Goal: Task Accomplishment & Management: Manage account settings

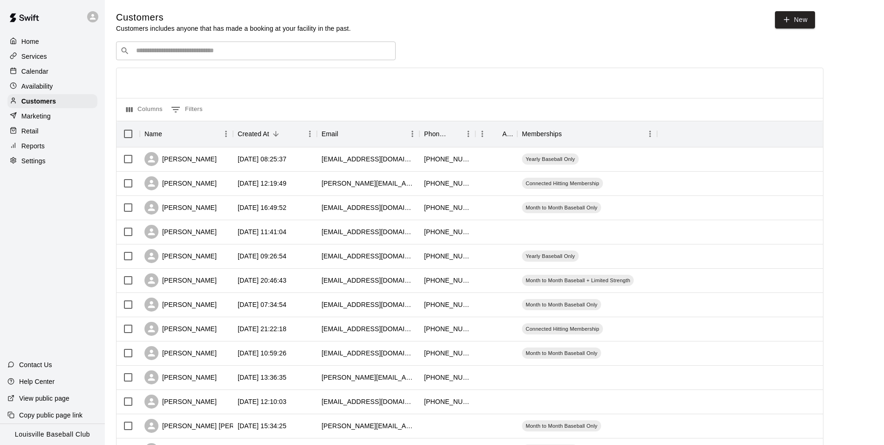
click at [231, 55] on input "Search customers by name or email" at bounding box center [262, 50] width 258 height 9
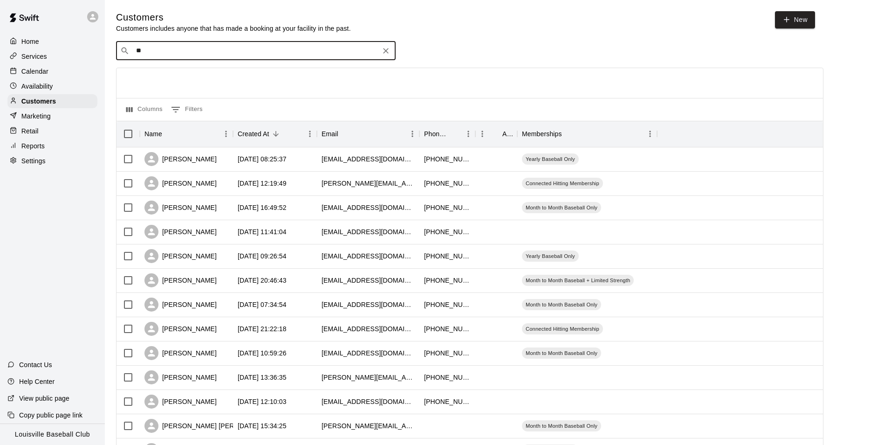
type input "***"
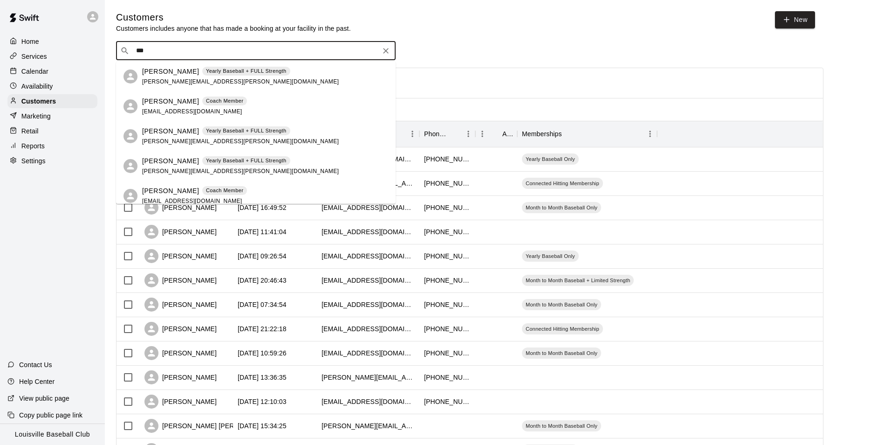
click at [52, 70] on div "Calendar" at bounding box center [52, 71] width 90 height 14
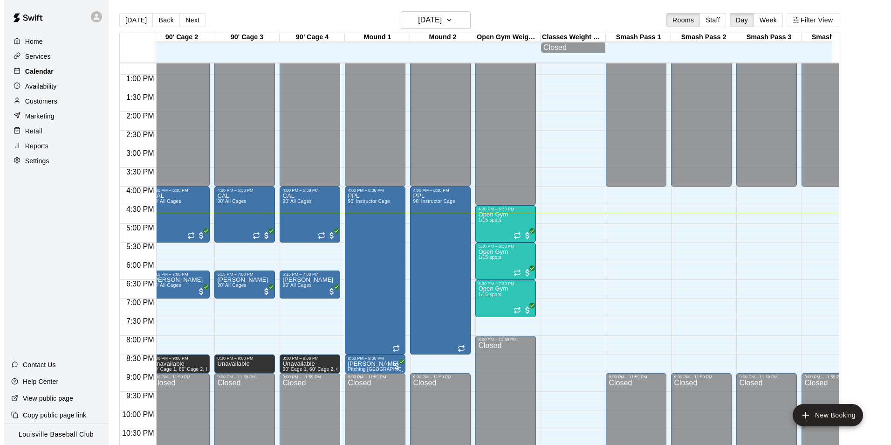
scroll to position [0, 553]
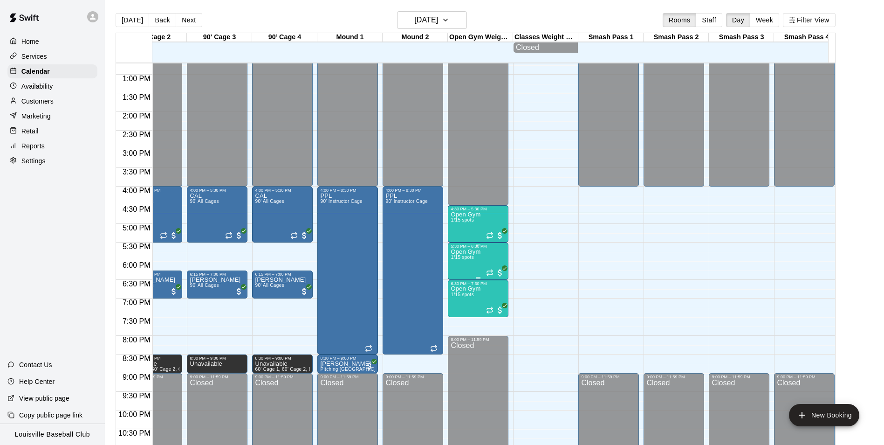
click at [461, 260] on span "1/15 spots" at bounding box center [462, 256] width 23 height 5
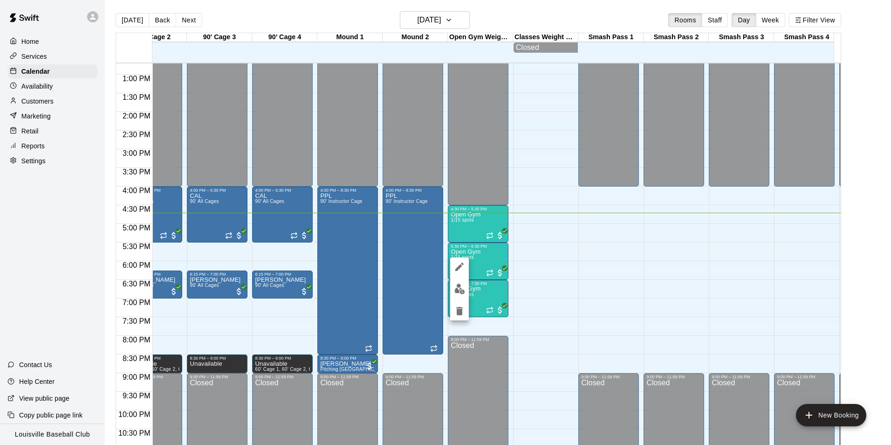
click at [463, 294] on button "edit" at bounding box center [459, 289] width 19 height 18
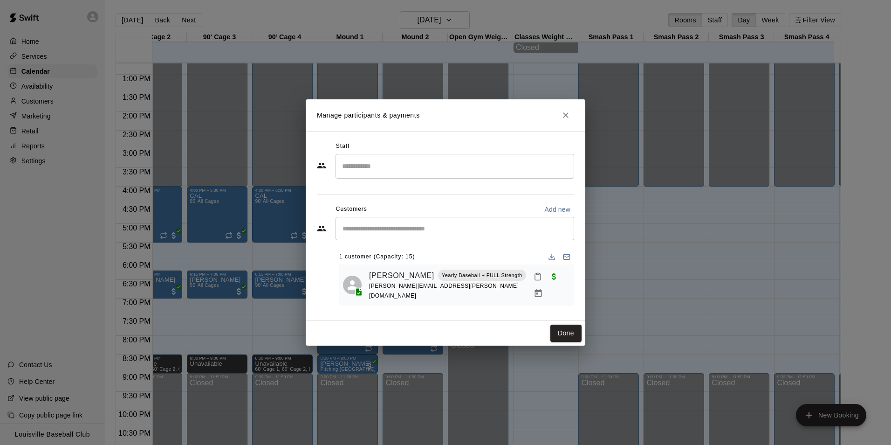
click at [476, 232] on input "Start typing to search customers..." at bounding box center [455, 228] width 230 height 9
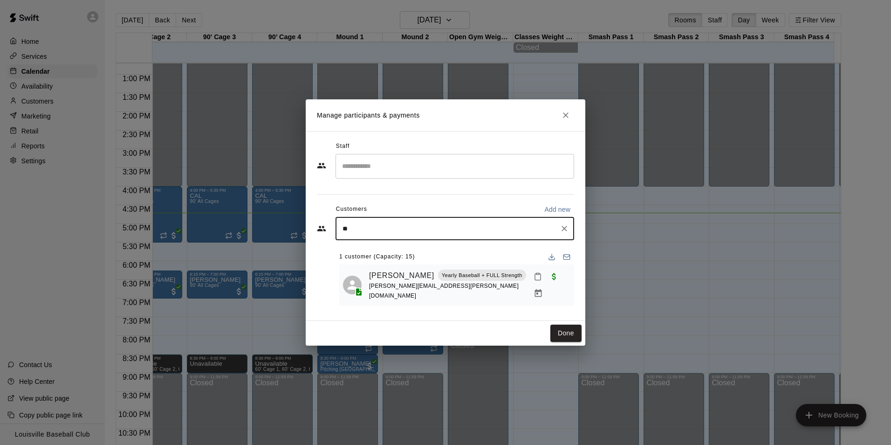
type input "***"
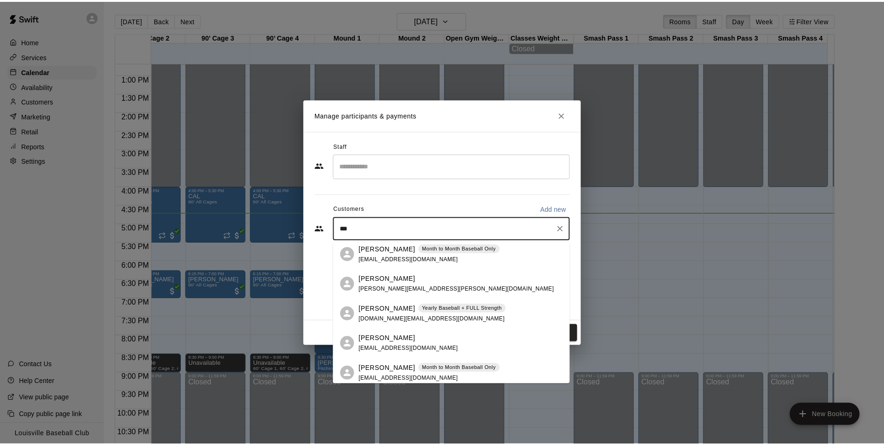
scroll to position [63, 0]
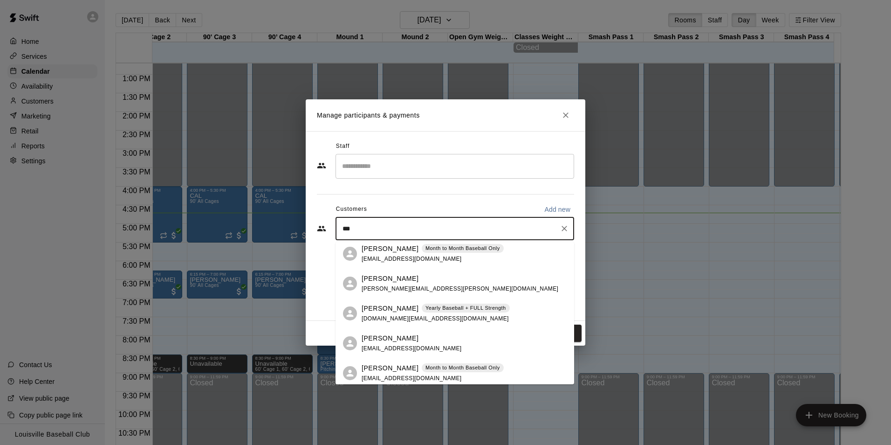
click at [491, 313] on div "JD Donnelly Yearly Baseball + FULL Strength jtd.dad@gmail.com" at bounding box center [464, 313] width 205 height 20
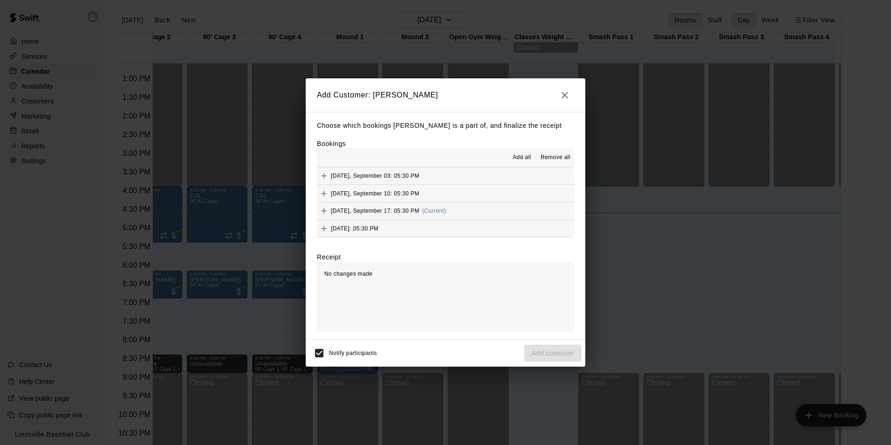
click at [322, 212] on icon "Add" at bounding box center [324, 211] width 6 height 6
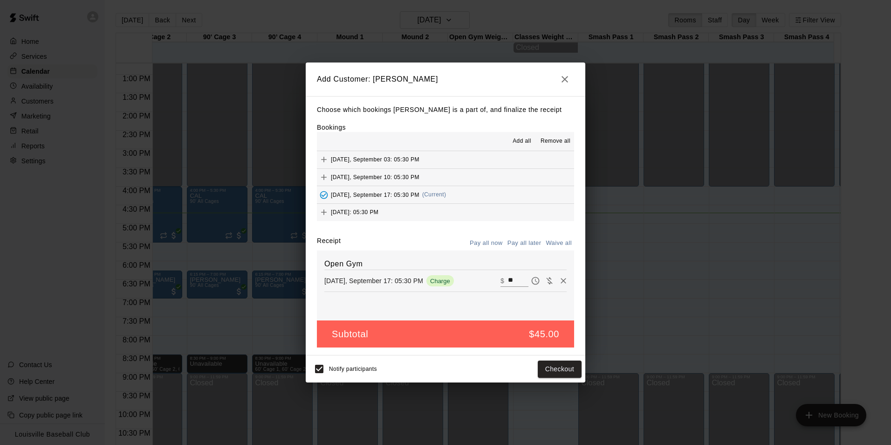
click at [546, 282] on icon "Waive payment" at bounding box center [549, 280] width 6 height 7
type input "*"
click at [572, 370] on button "Add customer" at bounding box center [552, 368] width 57 height 17
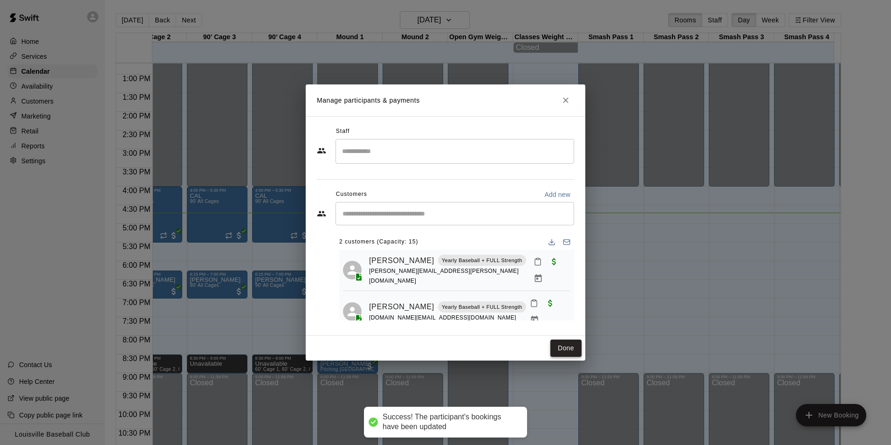
click at [572, 349] on button "Done" at bounding box center [565, 347] width 31 height 17
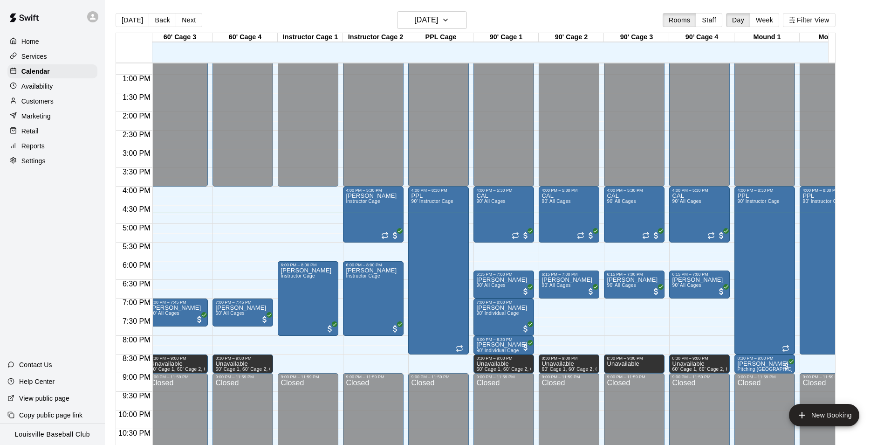
scroll to position [0, 0]
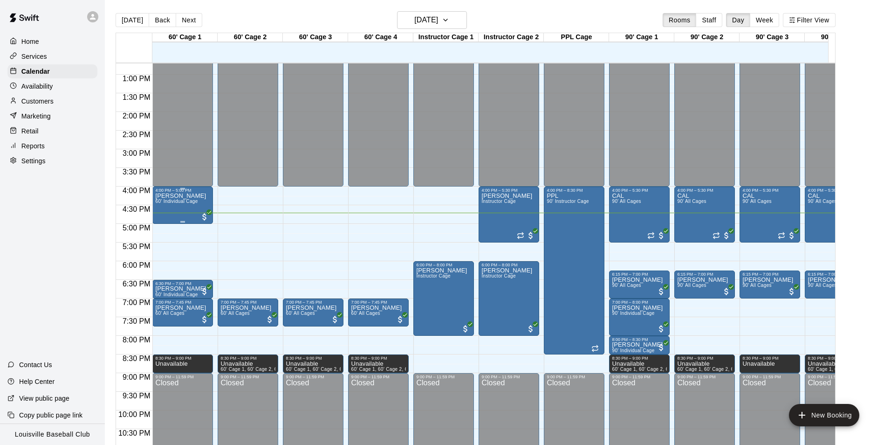
click at [174, 208] on div "Joshua Deacon 60' Individual Cage" at bounding box center [180, 414] width 51 height 445
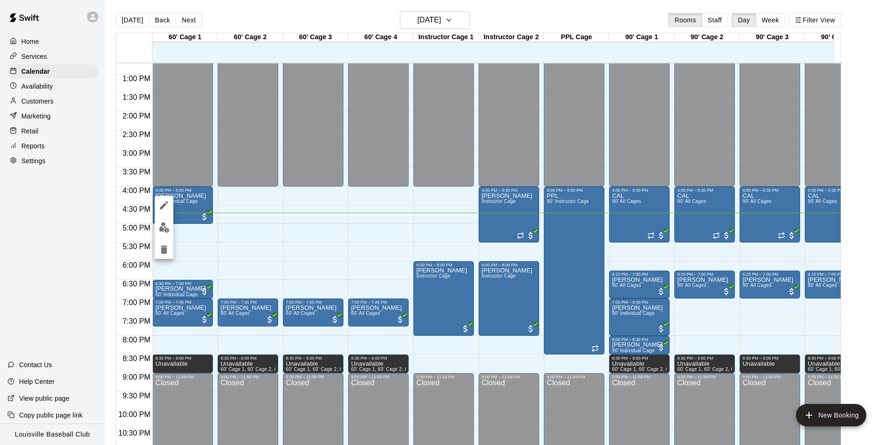
click at [167, 229] on img "edit" at bounding box center [164, 227] width 11 height 11
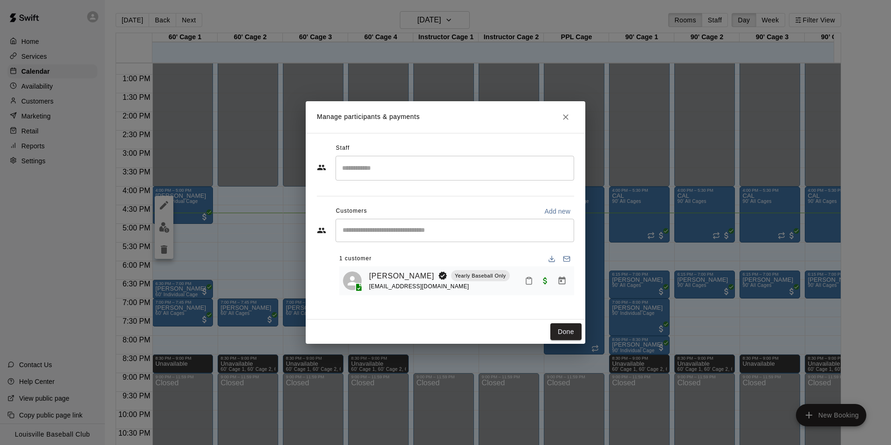
click at [526, 281] on icon "Mark attendance" at bounding box center [529, 280] width 8 height 8
click at [555, 281] on p "[PERSON_NAME] attended" at bounding box center [592, 284] width 82 height 9
click at [564, 334] on button "Done" at bounding box center [565, 331] width 31 height 17
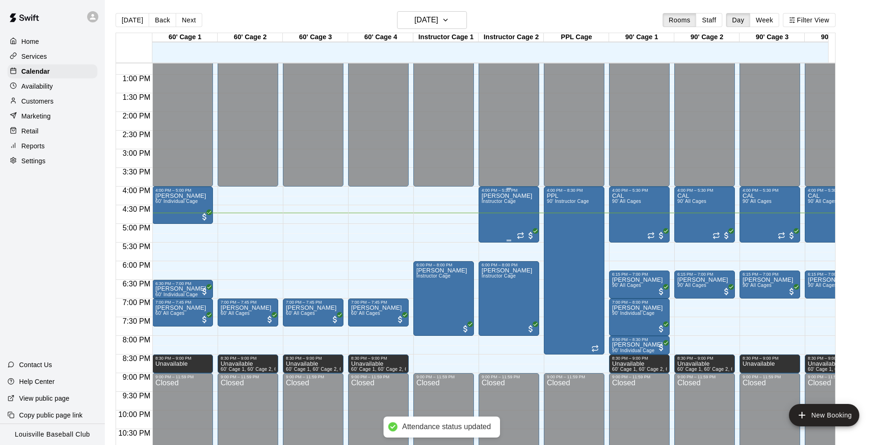
click at [488, 213] on div "Burke Instructor Cage" at bounding box center [506, 414] width 51 height 445
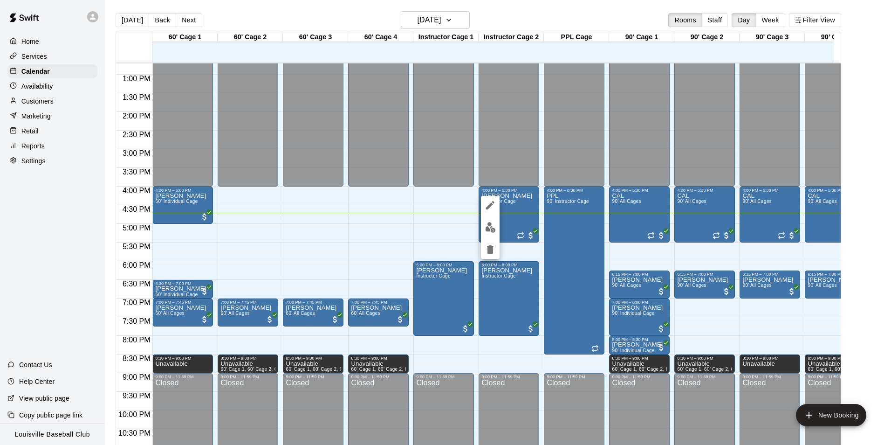
click at [495, 228] on img "edit" at bounding box center [490, 227] width 11 height 11
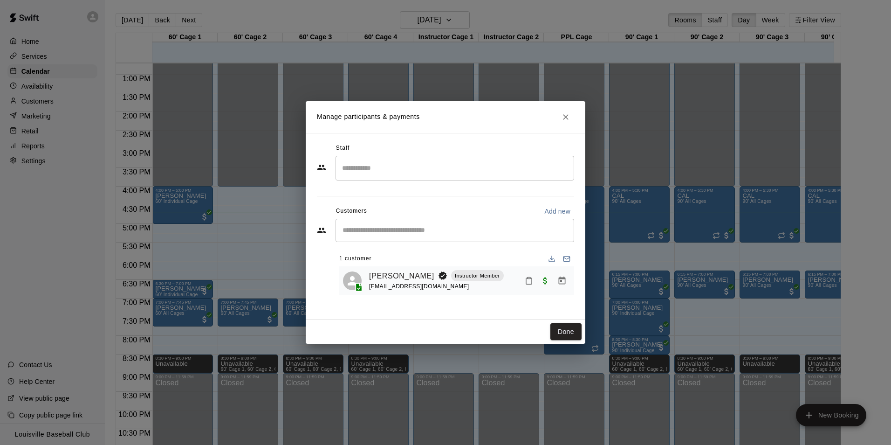
click at [529, 284] on icon "Mark attendance" at bounding box center [529, 280] width 8 height 8
click at [564, 281] on p "[PERSON_NAME] attended" at bounding box center [592, 284] width 82 height 9
click at [564, 330] on button "Done" at bounding box center [565, 331] width 31 height 17
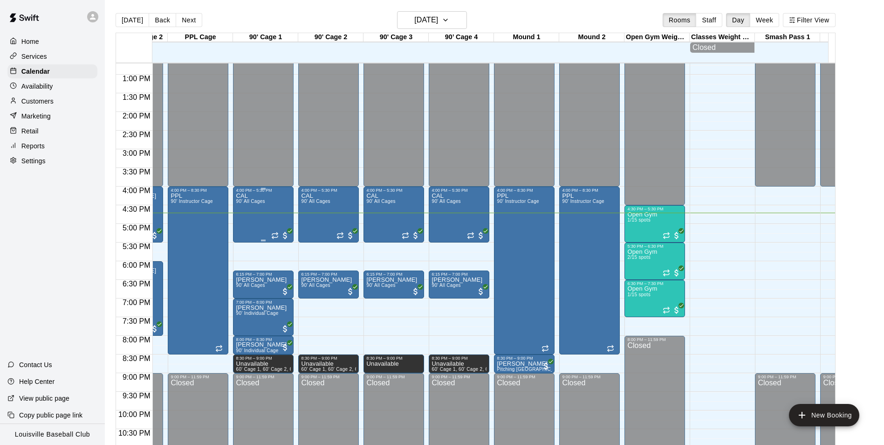
click at [261, 217] on div "CAL 90' All Cages" at bounding box center [250, 414] width 29 height 445
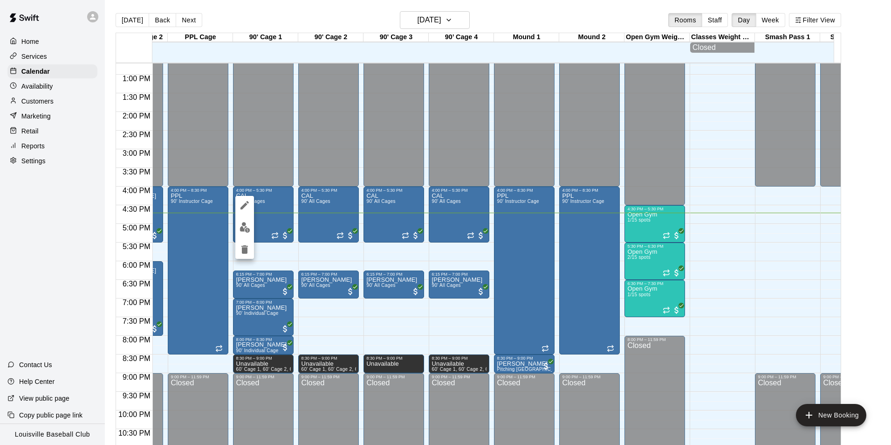
click at [242, 237] on div at bounding box center [244, 227] width 19 height 63
click at [248, 233] on button "edit" at bounding box center [244, 227] width 19 height 18
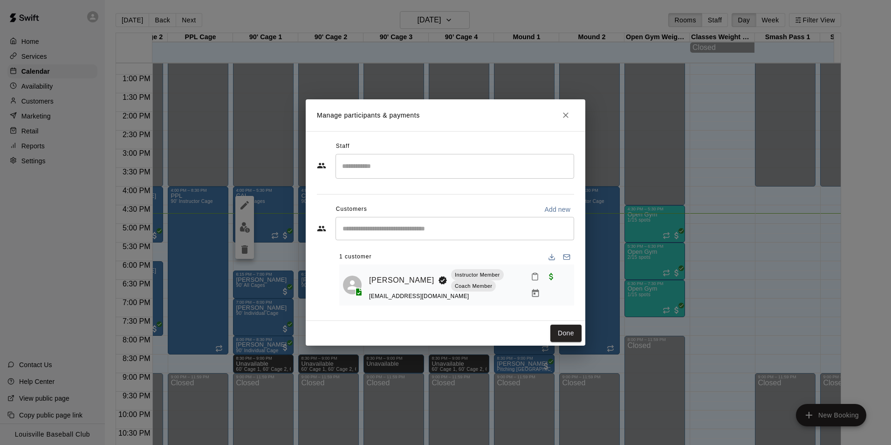
click at [534, 280] on icon "Mark attendance" at bounding box center [535, 277] width 6 height 7
click at [588, 279] on p "[PERSON_NAME] attended" at bounding box center [598, 280] width 82 height 9
click at [563, 340] on button "Done" at bounding box center [565, 332] width 31 height 17
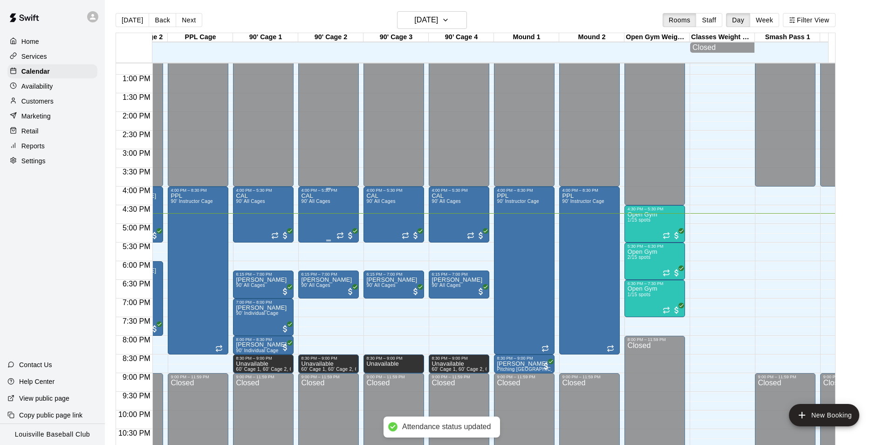
click at [325, 215] on div "CAL 90' All Cages" at bounding box center [315, 414] width 29 height 445
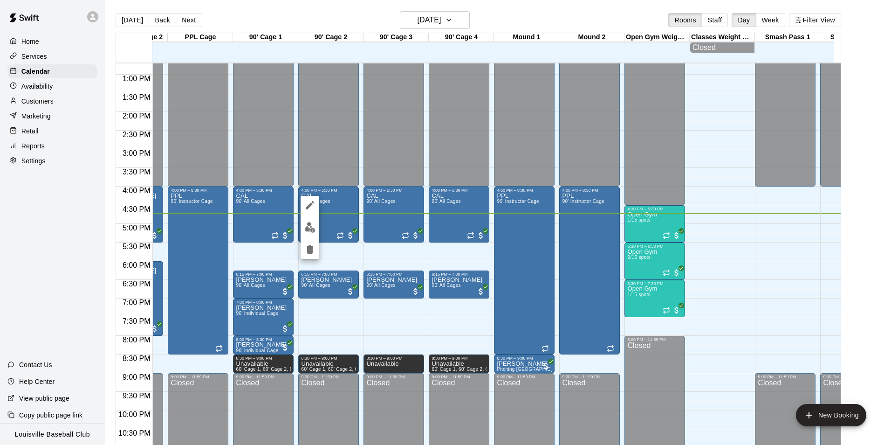
click at [311, 228] on img "edit" at bounding box center [310, 227] width 11 height 11
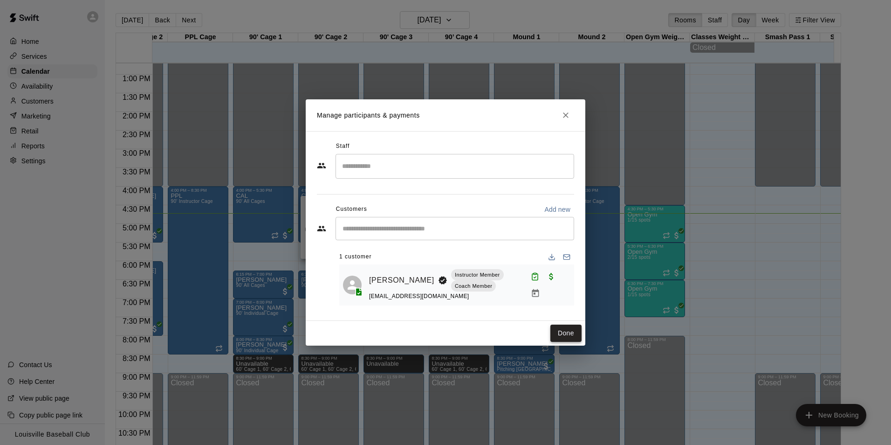
click at [570, 339] on button "Done" at bounding box center [565, 332] width 31 height 17
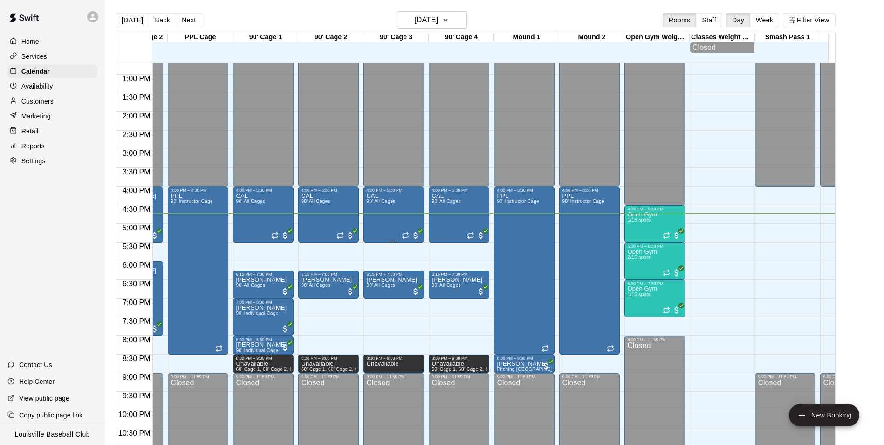
click at [397, 207] on div "CAL 90' All Cages" at bounding box center [393, 414] width 55 height 445
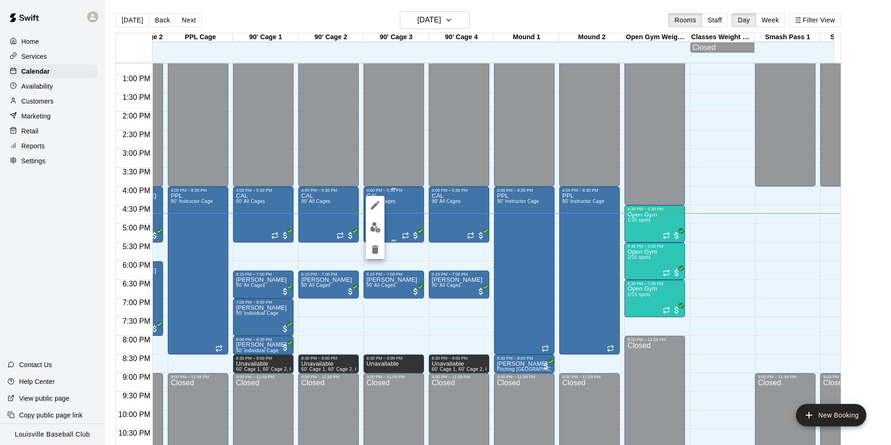
click at [373, 229] on img "edit" at bounding box center [375, 227] width 11 height 11
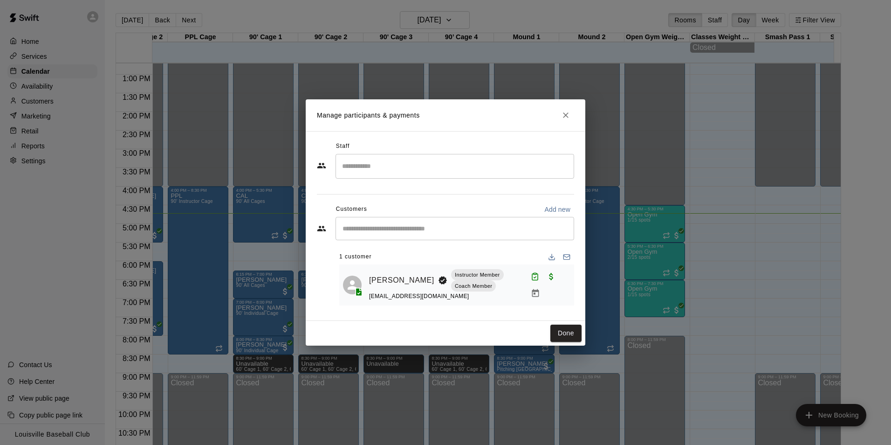
click at [572, 337] on button "Done" at bounding box center [565, 332] width 31 height 17
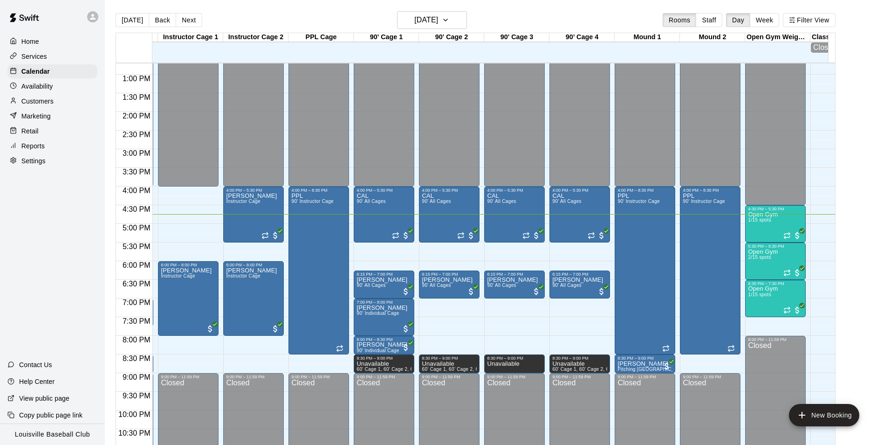
scroll to position [0, 235]
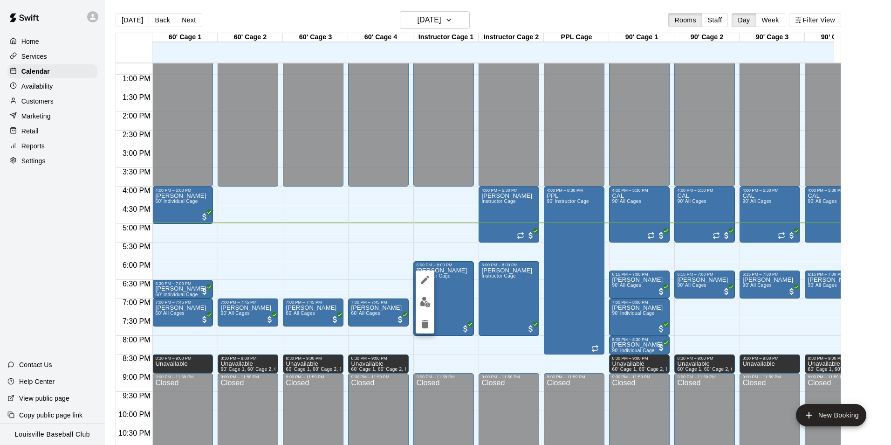
click at [426, 306] on img "edit" at bounding box center [425, 301] width 11 height 11
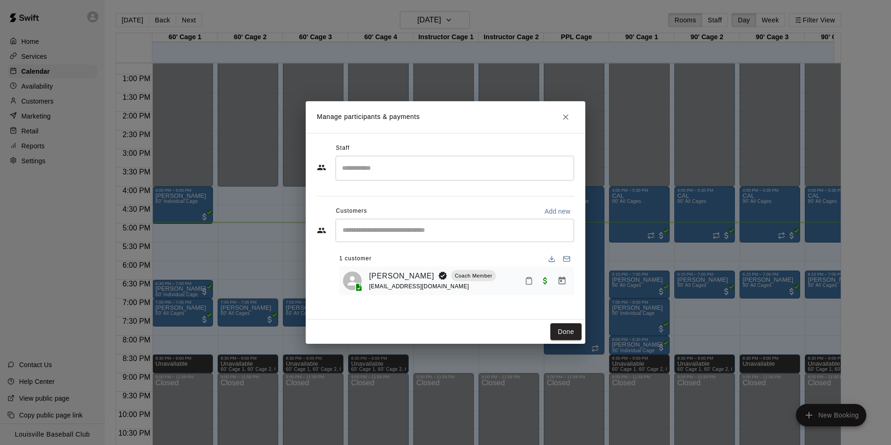
click at [727, 187] on div "Manage participants & payments Staff ​ Customers Add new ​ 1 customer Daniel Br…" at bounding box center [445, 222] width 891 height 445
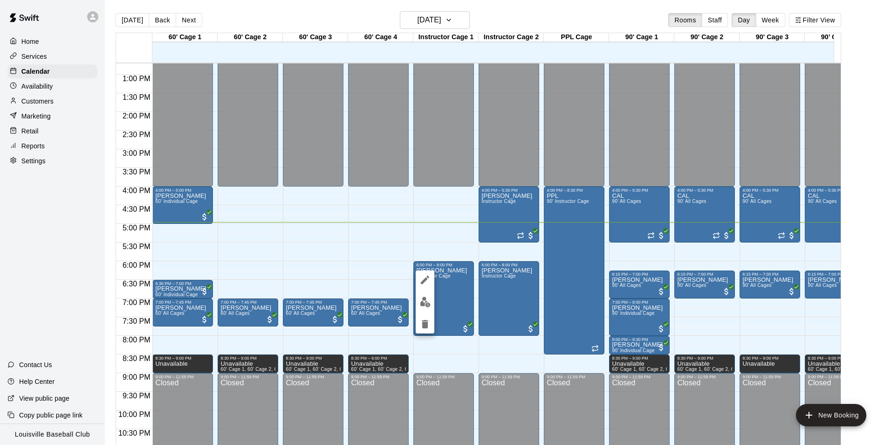
click at [423, 281] on icon "edit" at bounding box center [425, 279] width 8 height 8
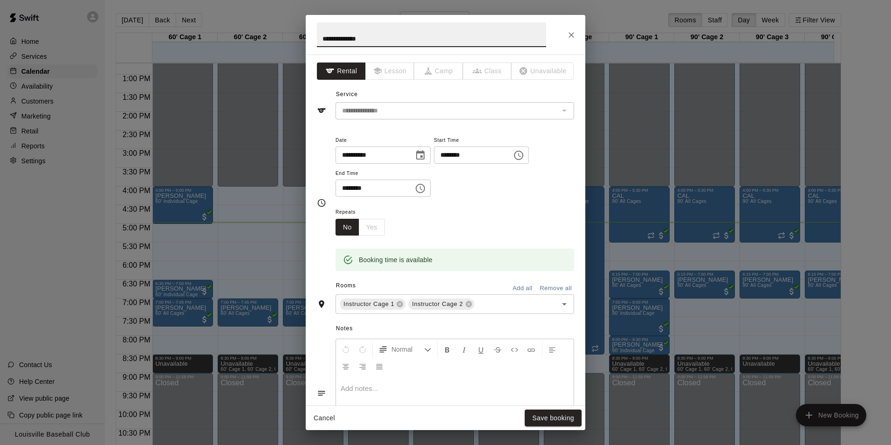
click at [485, 158] on input "********" at bounding box center [470, 154] width 72 height 17
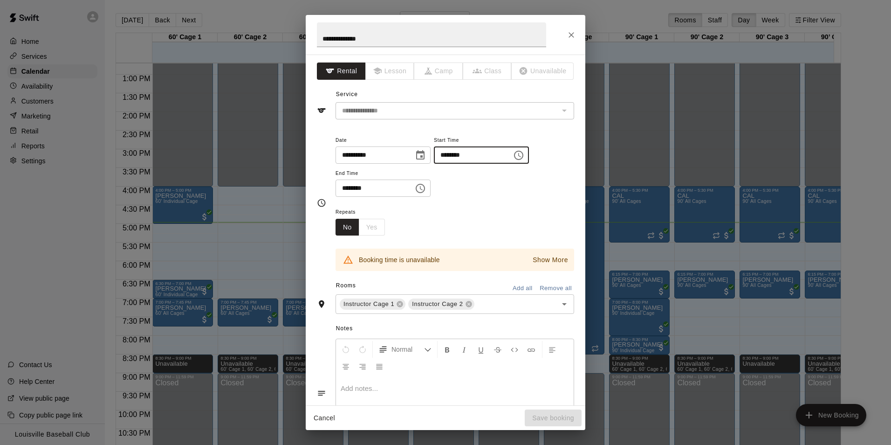
type input "********"
click at [350, 190] on input "********" at bounding box center [372, 187] width 72 height 17
type input "********"
click at [559, 422] on div "Cancel Save booking" at bounding box center [446, 417] width 280 height 25
click at [553, 253] on button "Show More" at bounding box center [550, 260] width 40 height 14
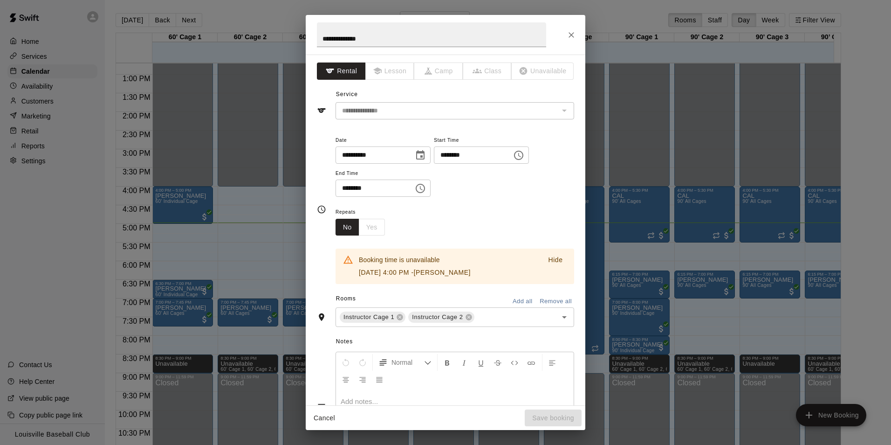
click at [571, 34] on icon "Close" at bounding box center [572, 35] width 6 height 6
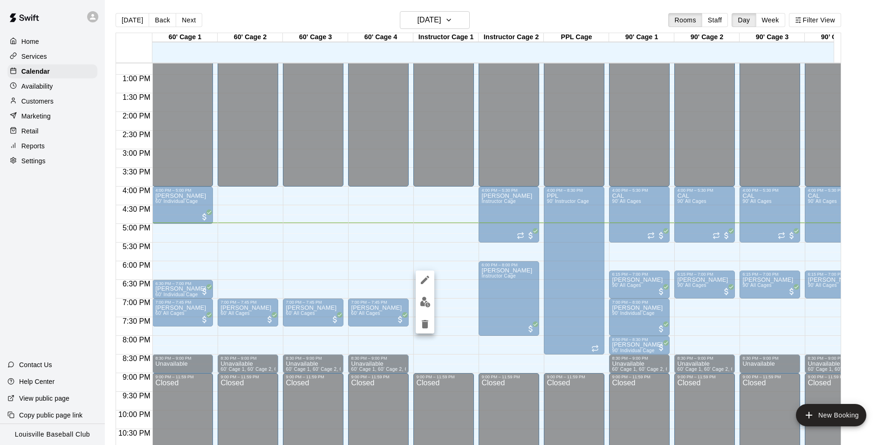
click at [60, 225] on div at bounding box center [445, 222] width 891 height 445
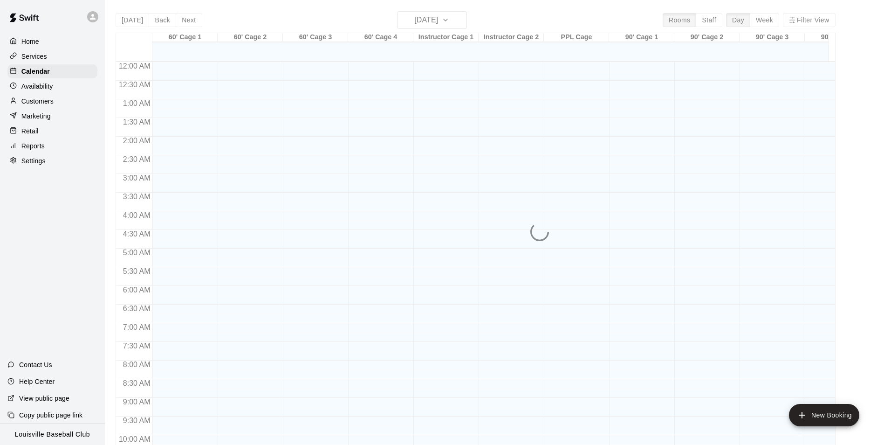
scroll to position [474, 0]
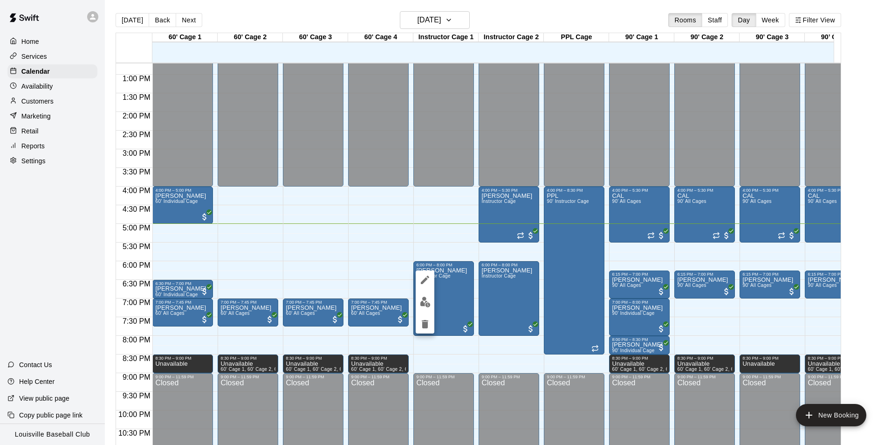
click at [432, 308] on button "edit" at bounding box center [425, 302] width 19 height 18
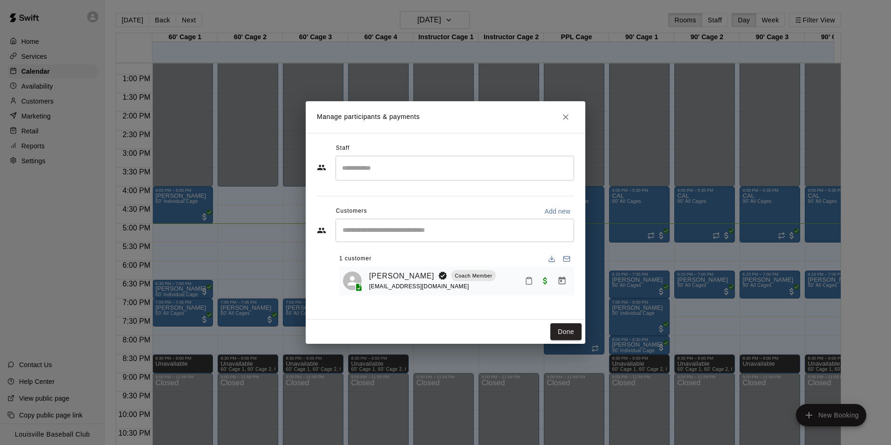
click at [530, 283] on icon "Mark attendance" at bounding box center [529, 280] width 8 height 8
click at [583, 287] on p "[PERSON_NAME] attended" at bounding box center [592, 284] width 82 height 9
click at [574, 333] on button "Done" at bounding box center [565, 331] width 31 height 17
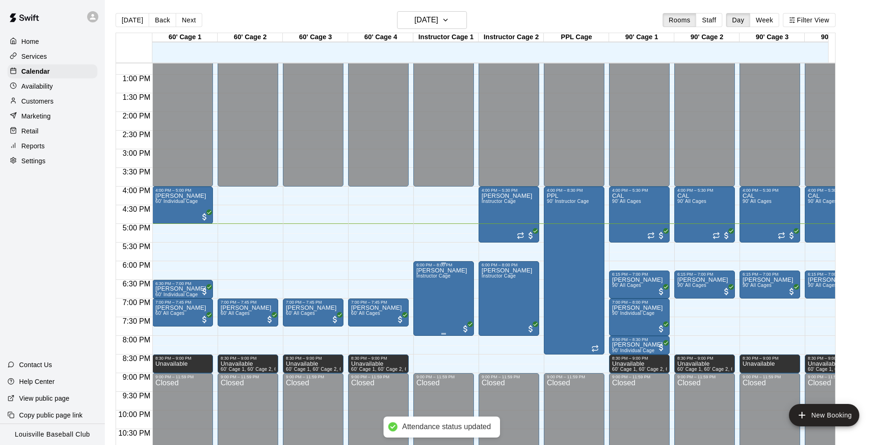
click at [451, 270] on p "[PERSON_NAME]" at bounding box center [441, 270] width 51 height 0
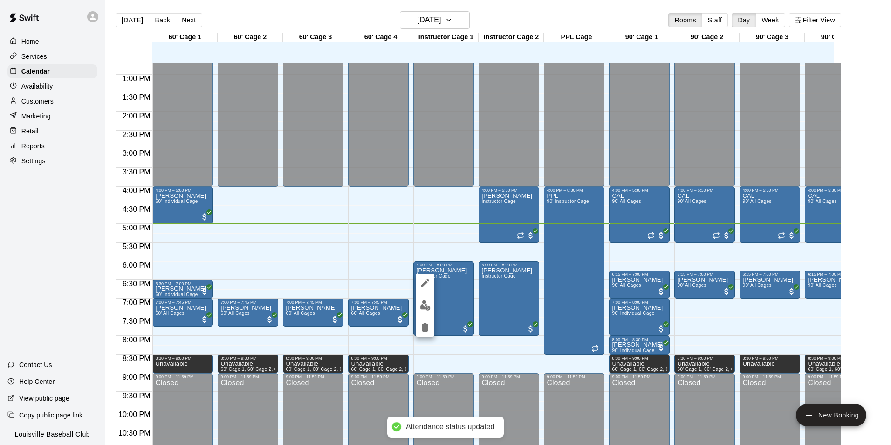
click at [426, 282] on icon "edit" at bounding box center [425, 283] width 8 height 8
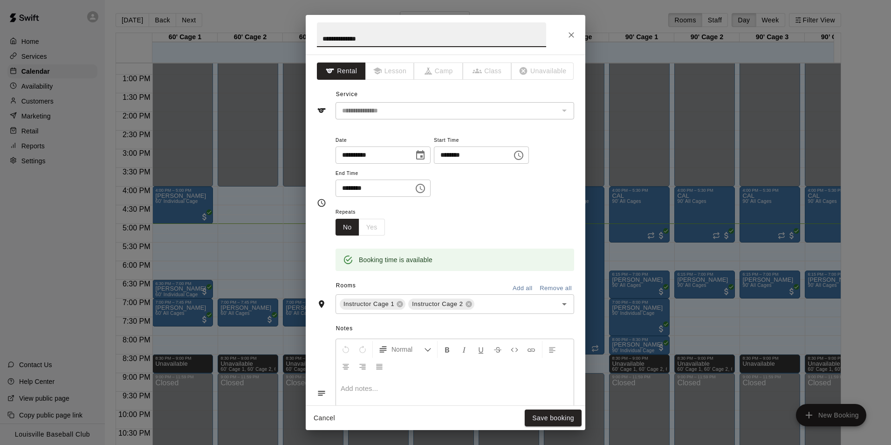
click at [466, 155] on input "********" at bounding box center [470, 154] width 72 height 17
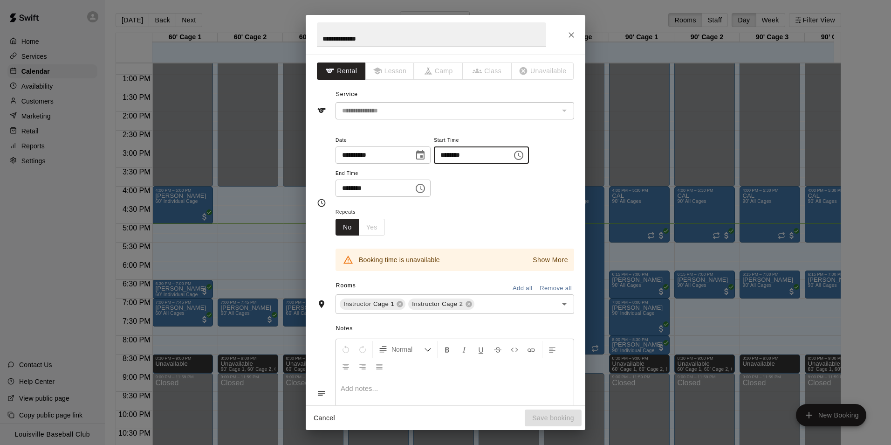
click at [344, 190] on input "********" at bounding box center [372, 187] width 72 height 17
click at [475, 154] on input "********" at bounding box center [470, 154] width 72 height 17
type input "********"
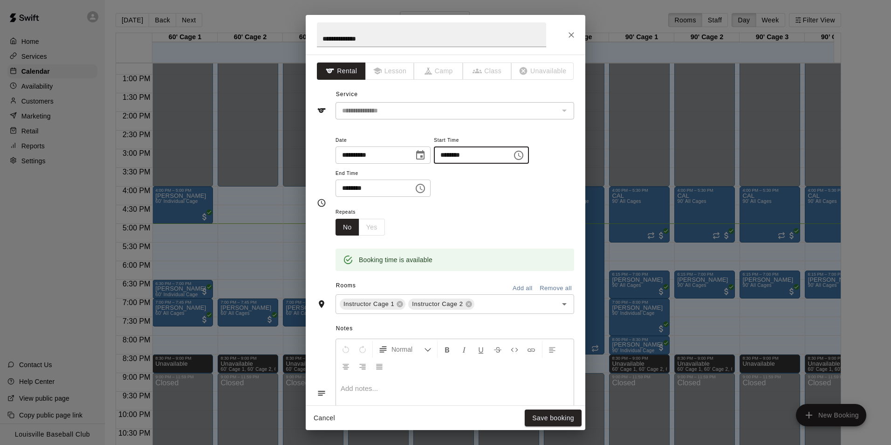
click at [346, 189] on input "********" at bounding box center [372, 187] width 72 height 17
type input "********"
click at [556, 418] on button "Save booking" at bounding box center [553, 417] width 57 height 17
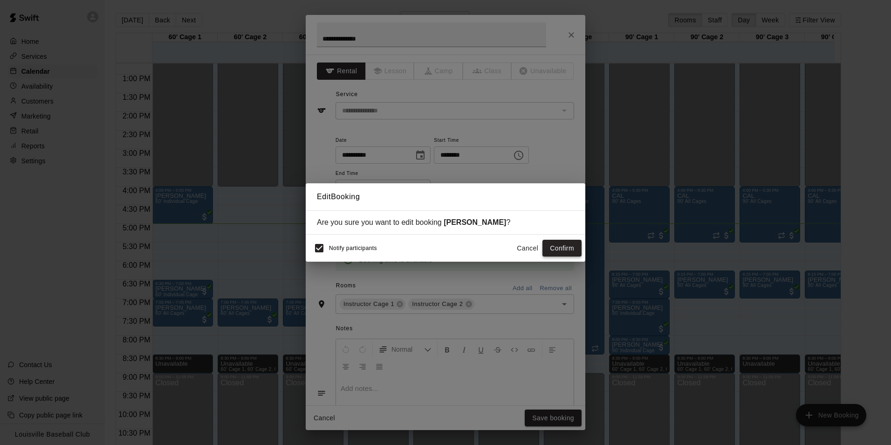
click at [557, 249] on button "Confirm" at bounding box center [562, 248] width 39 height 17
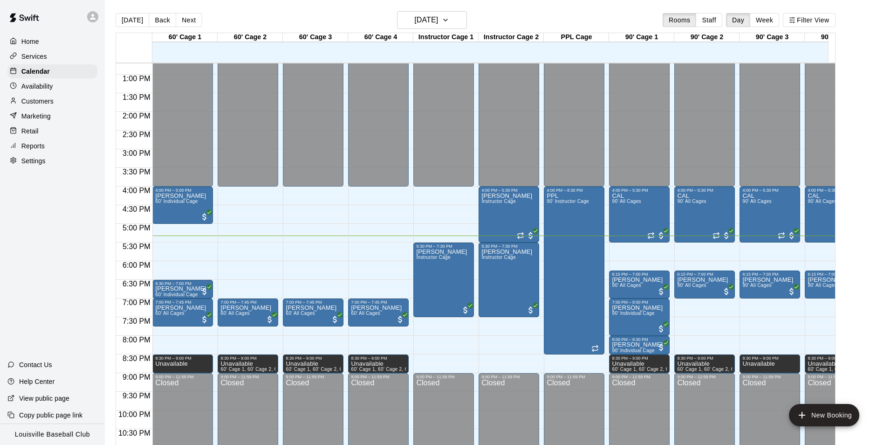
click at [74, 101] on div "Customers" at bounding box center [52, 101] width 90 height 14
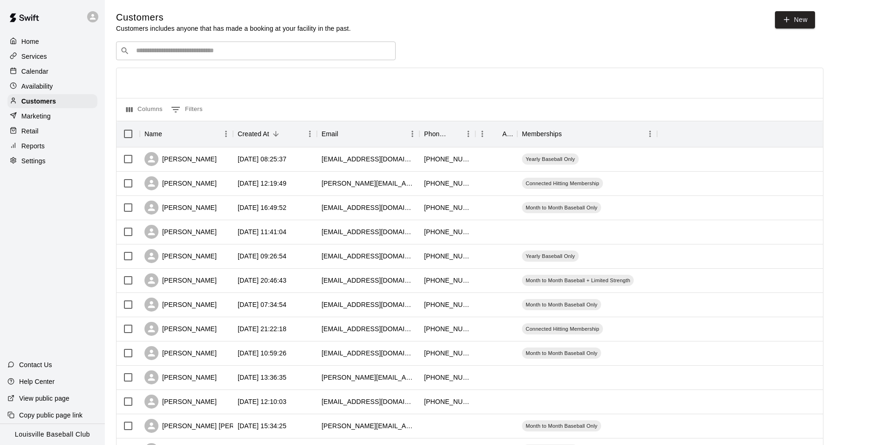
click at [239, 54] on input "Search customers by name or email" at bounding box center [262, 50] width 258 height 9
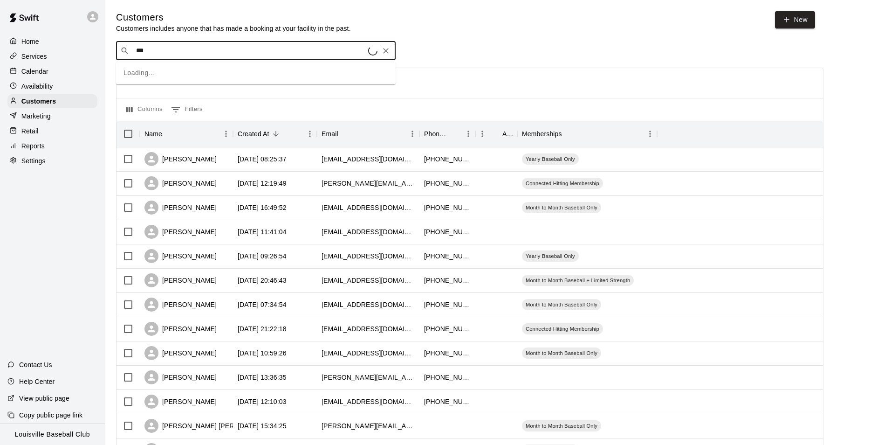
type input "****"
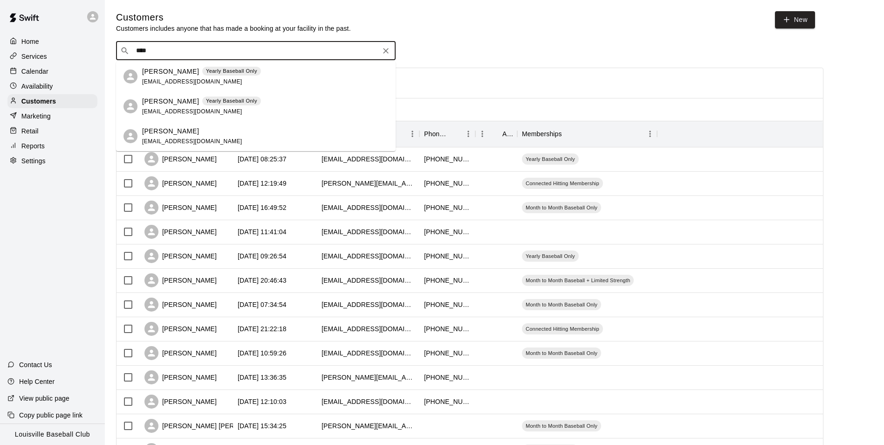
click at [64, 69] on div "Calendar" at bounding box center [52, 71] width 90 height 14
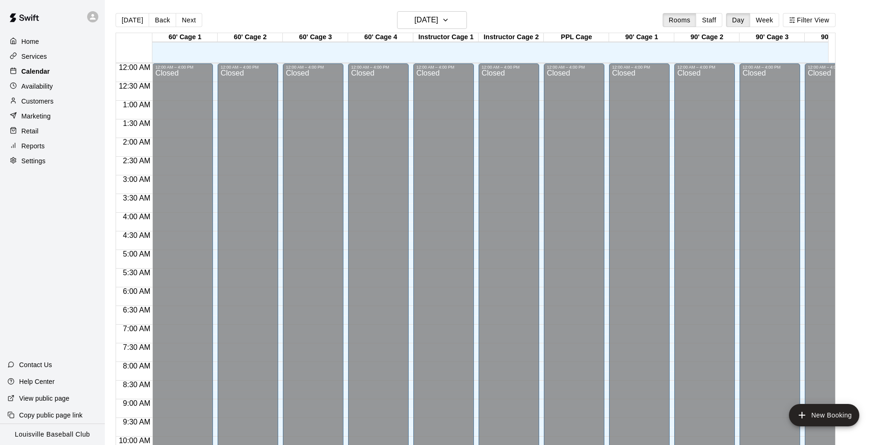
scroll to position [474, 0]
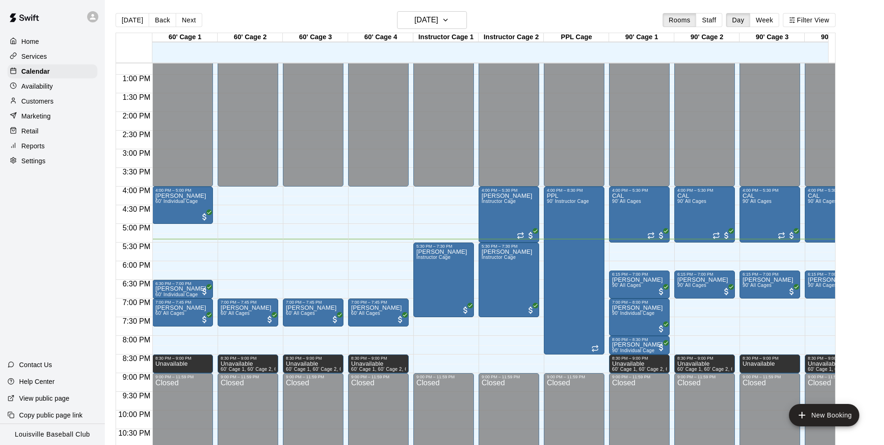
click at [70, 108] on div "Customers" at bounding box center [52, 101] width 90 height 14
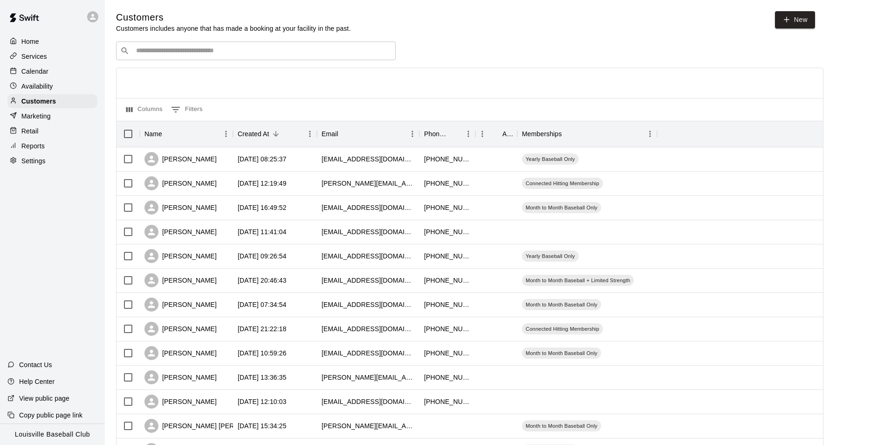
click at [212, 54] on input "Search customers by name or email" at bounding box center [262, 50] width 258 height 9
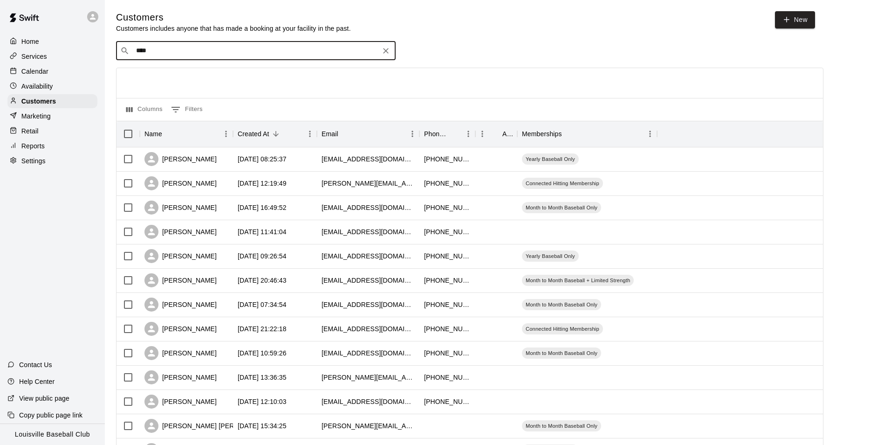
type input "***"
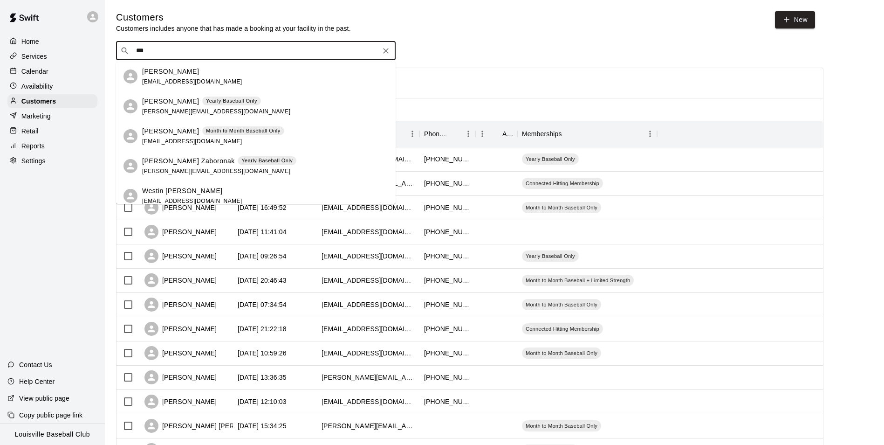
click at [57, 69] on div "Calendar" at bounding box center [52, 71] width 90 height 14
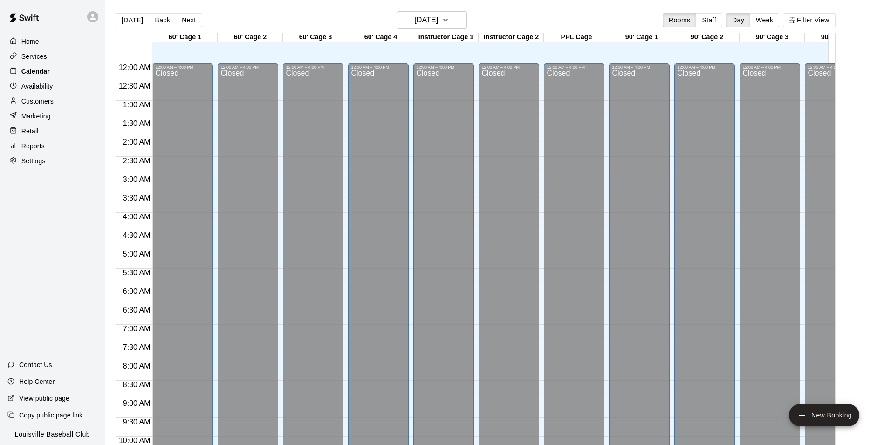
scroll to position [474, 0]
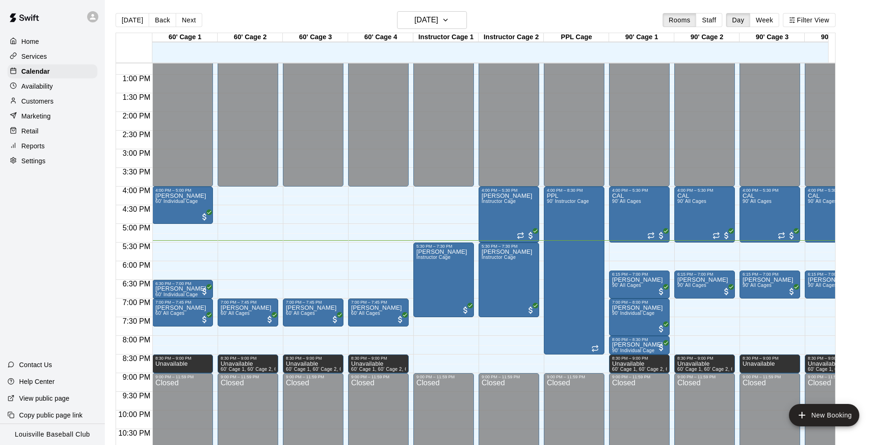
click at [57, 101] on div "Customers" at bounding box center [52, 101] width 90 height 14
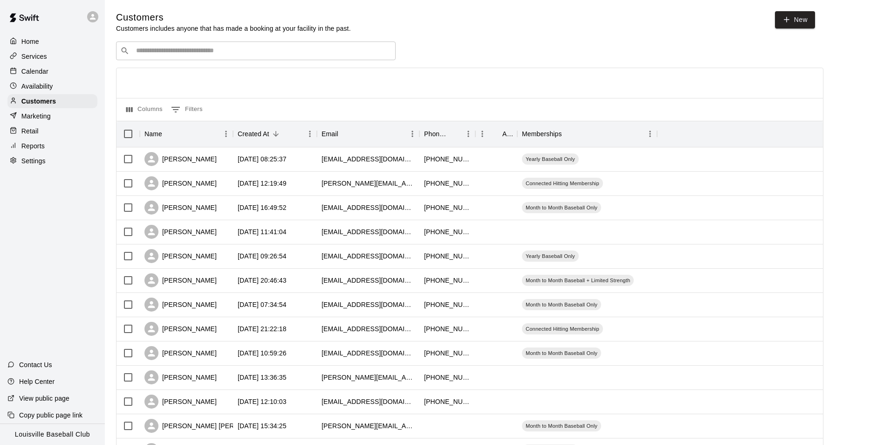
click at [209, 53] on input "Search customers by name or email" at bounding box center [262, 50] width 258 height 9
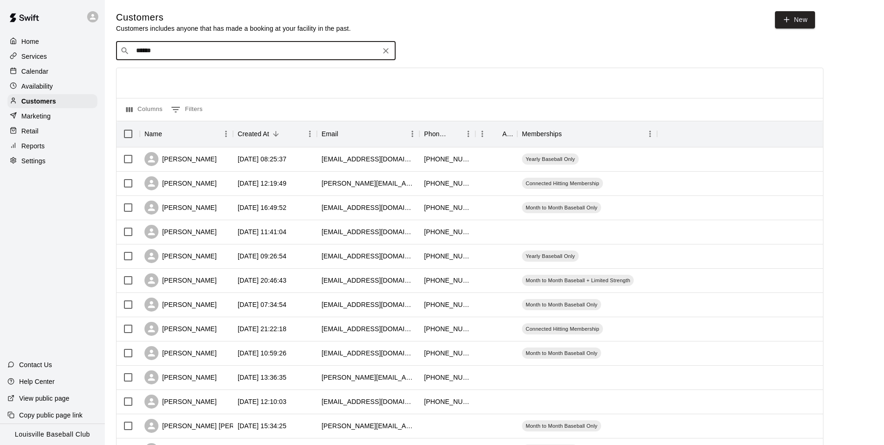
type input "*******"
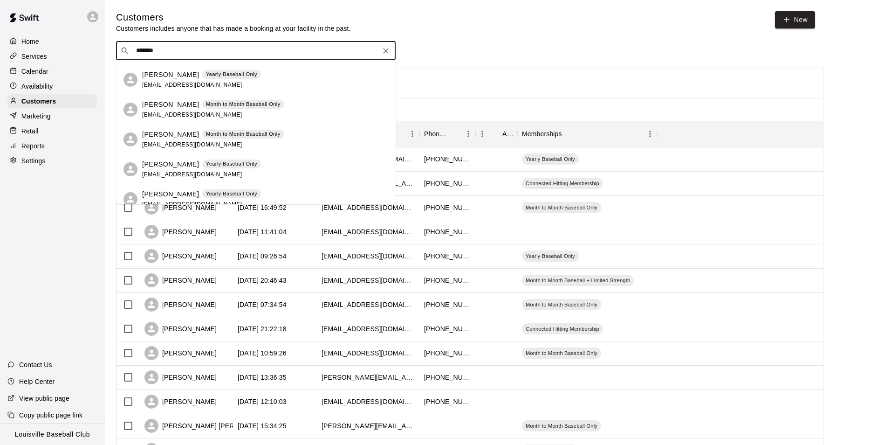
scroll to position [63, 0]
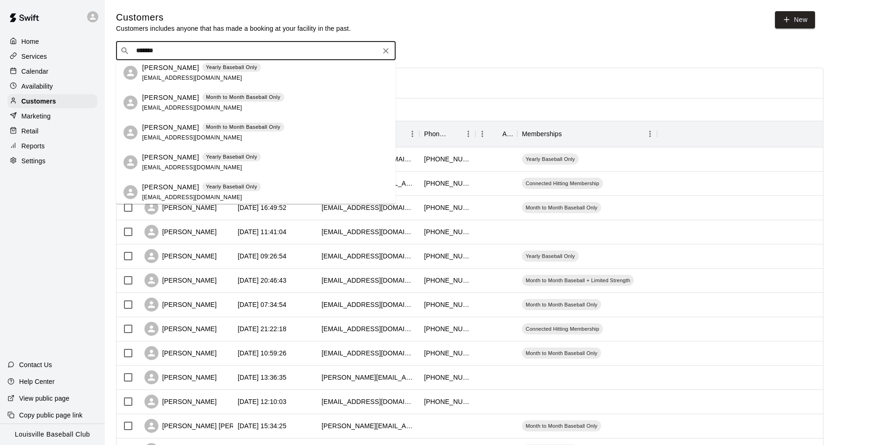
click at [74, 71] on div "Calendar" at bounding box center [52, 71] width 90 height 14
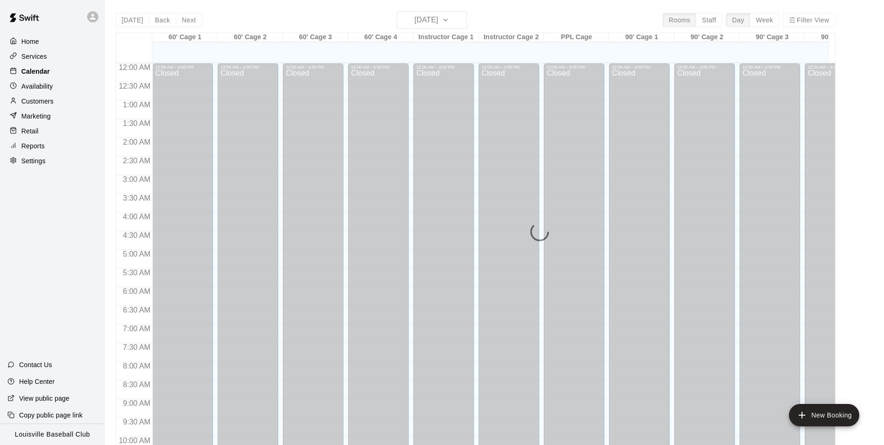
scroll to position [474, 0]
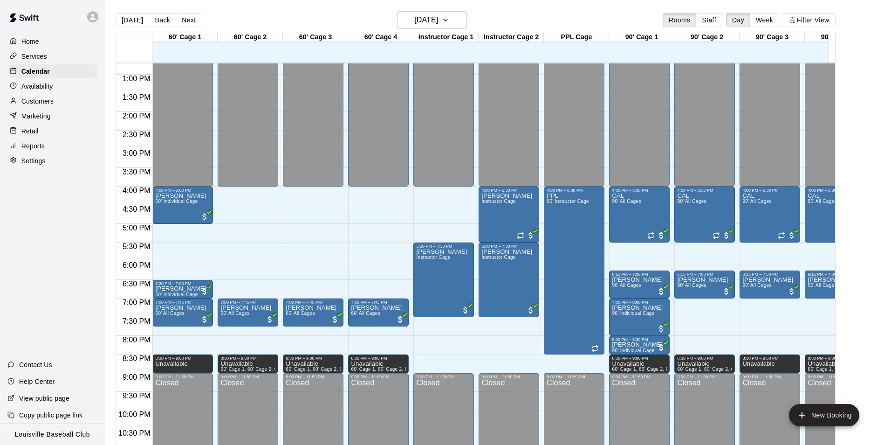
click at [71, 103] on div "Customers" at bounding box center [52, 101] width 90 height 14
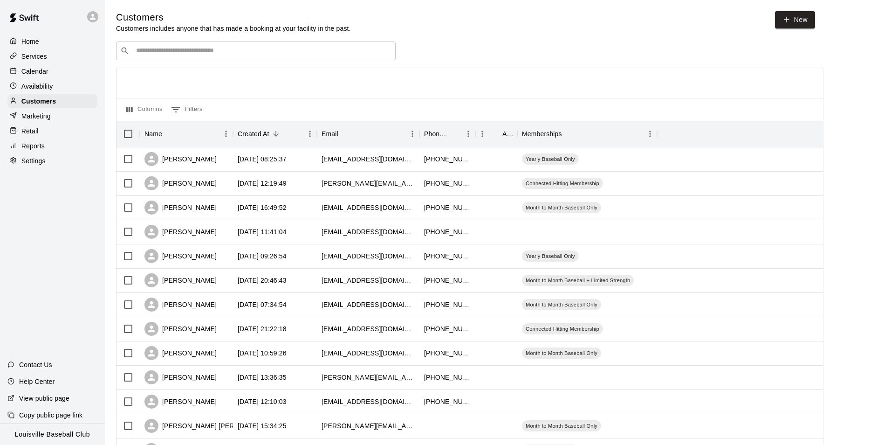
click at [200, 52] on input "Search customers by name or email" at bounding box center [262, 50] width 258 height 9
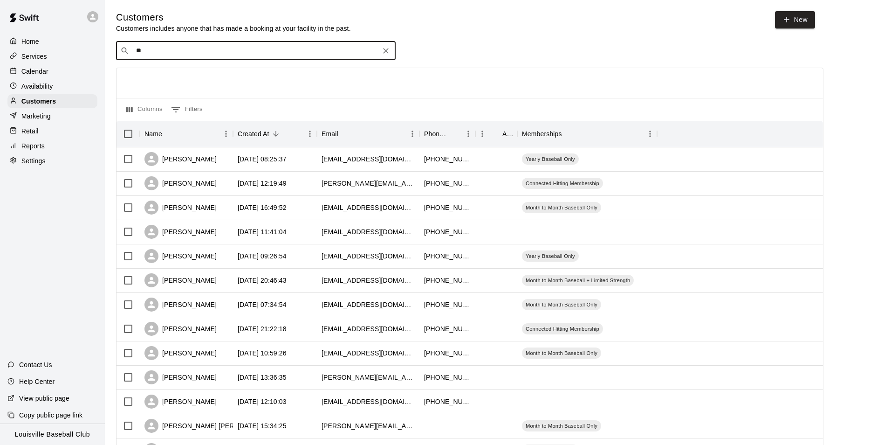
type input "*"
click at [87, 75] on div "Calendar" at bounding box center [52, 71] width 90 height 14
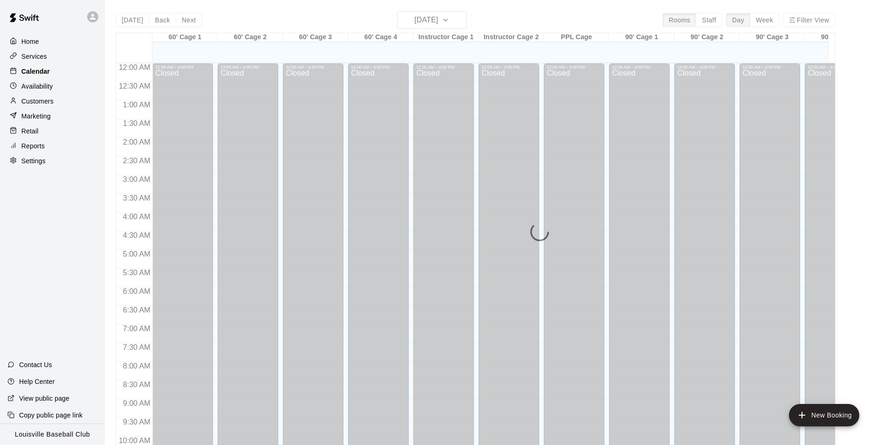
scroll to position [474, 0]
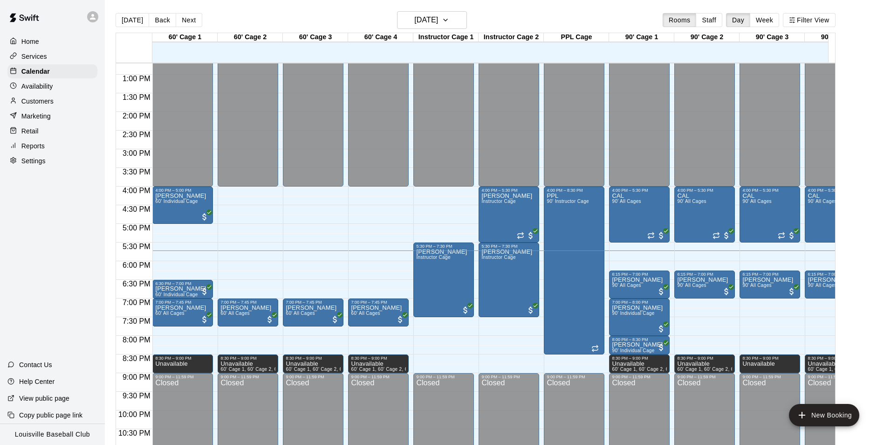
click at [67, 105] on div "Customers" at bounding box center [52, 101] width 90 height 14
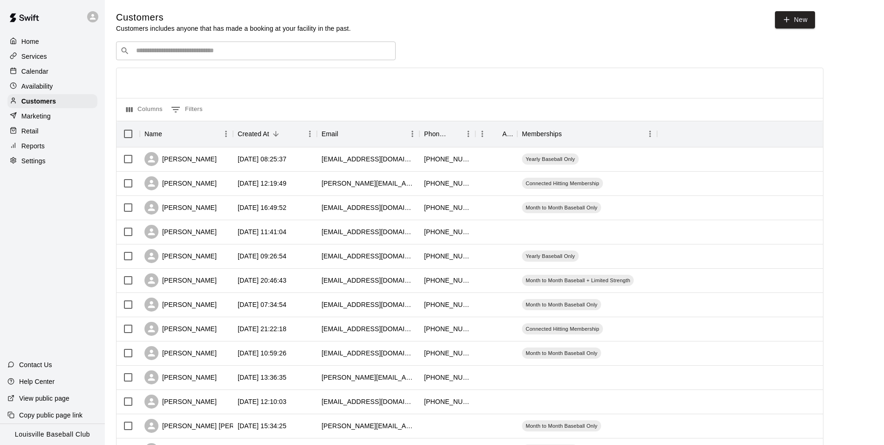
click at [188, 51] on input "Search customers by name or email" at bounding box center [262, 50] width 258 height 9
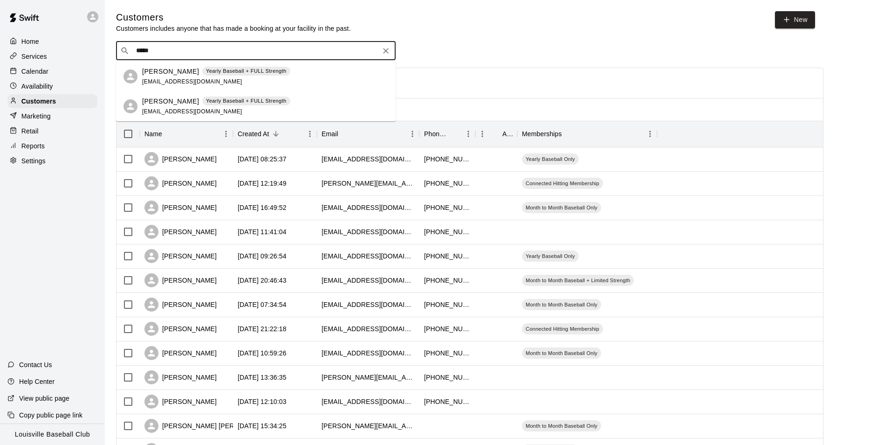
type input "*****"
click at [59, 71] on div "Calendar" at bounding box center [52, 71] width 90 height 14
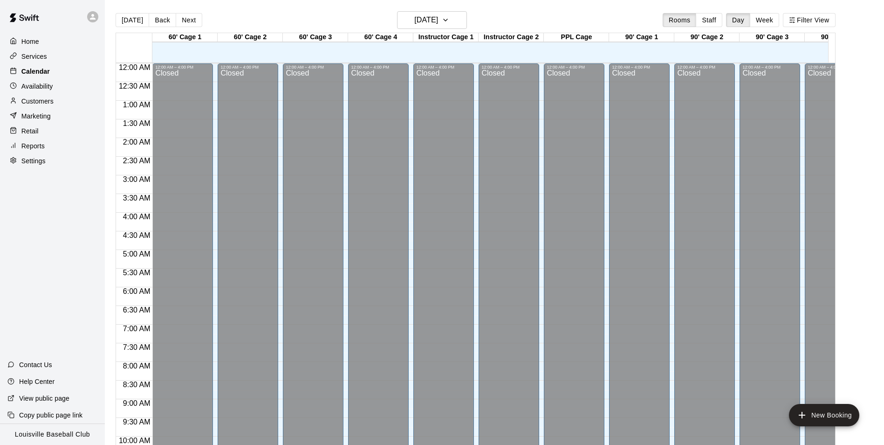
scroll to position [474, 0]
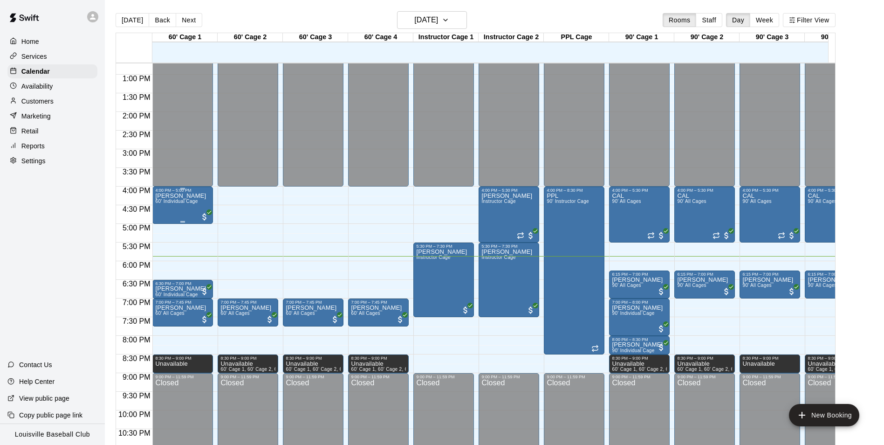
click at [185, 211] on div "Joshua Deacon 60' Individual Cage" at bounding box center [180, 414] width 51 height 445
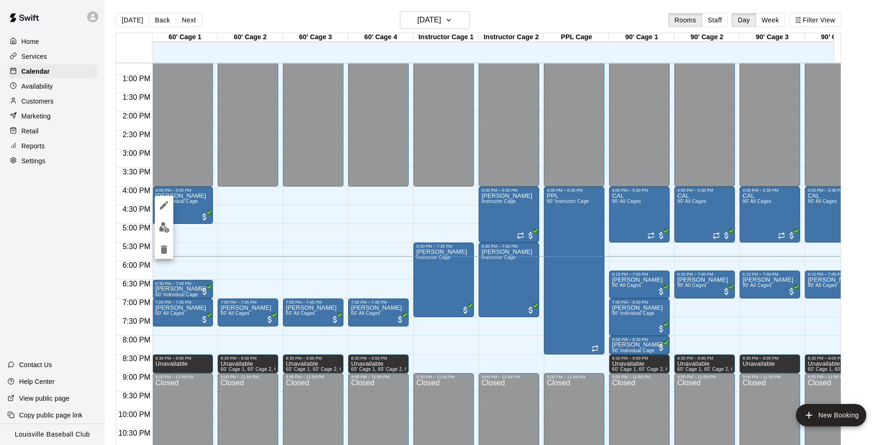
click at [167, 225] on img "edit" at bounding box center [164, 227] width 11 height 11
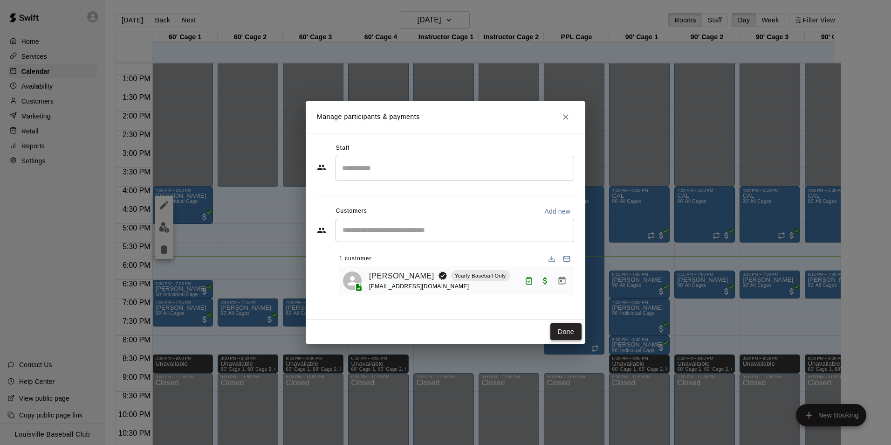
click at [573, 330] on button "Done" at bounding box center [565, 331] width 31 height 17
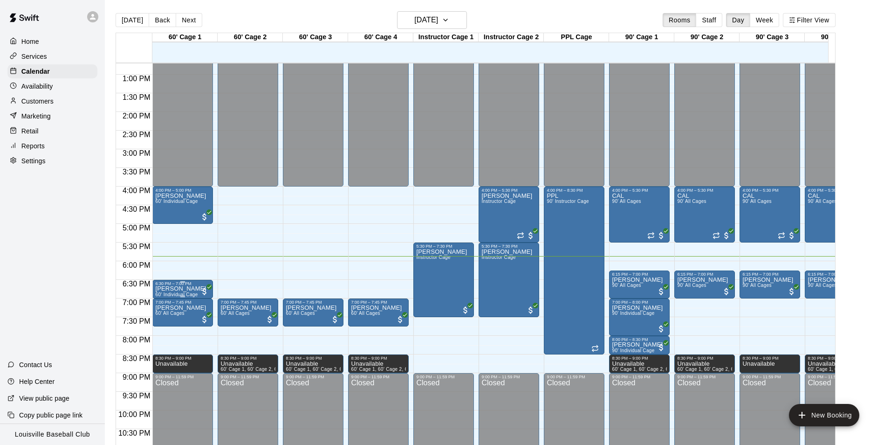
click at [181, 289] on p "[PERSON_NAME]" at bounding box center [180, 289] width 51 height 0
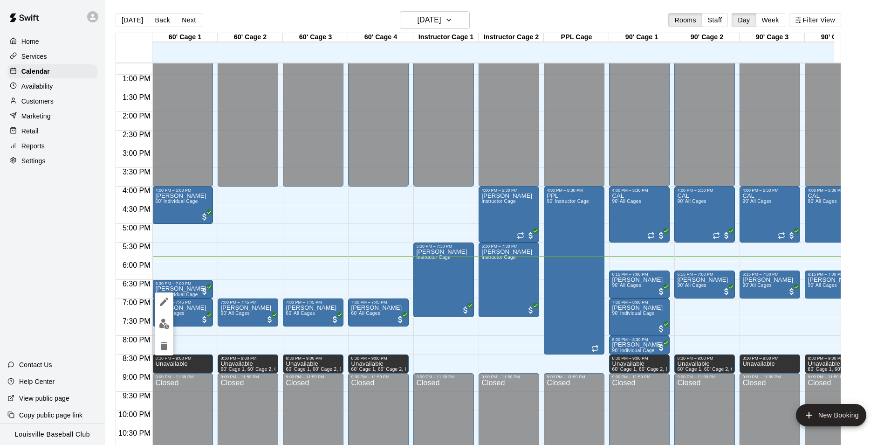
click at [158, 325] on button "edit" at bounding box center [164, 324] width 19 height 18
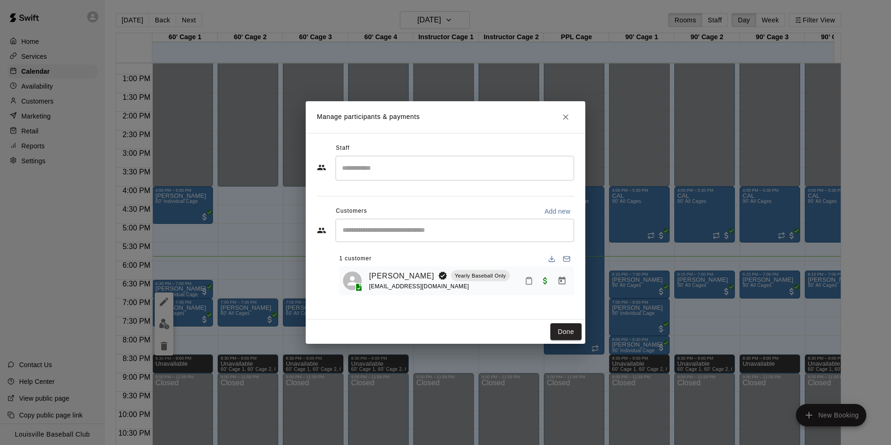
click at [529, 282] on icon "Mark attendance" at bounding box center [529, 280] width 8 height 8
click at [566, 115] on div at bounding box center [445, 222] width 891 height 445
click at [565, 117] on icon "Close" at bounding box center [565, 116] width 9 height 9
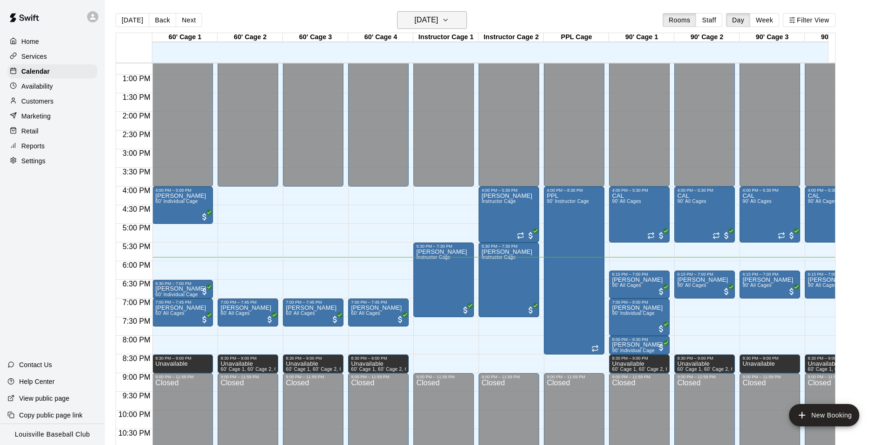
click at [459, 12] on button "[DATE]" at bounding box center [432, 20] width 70 height 18
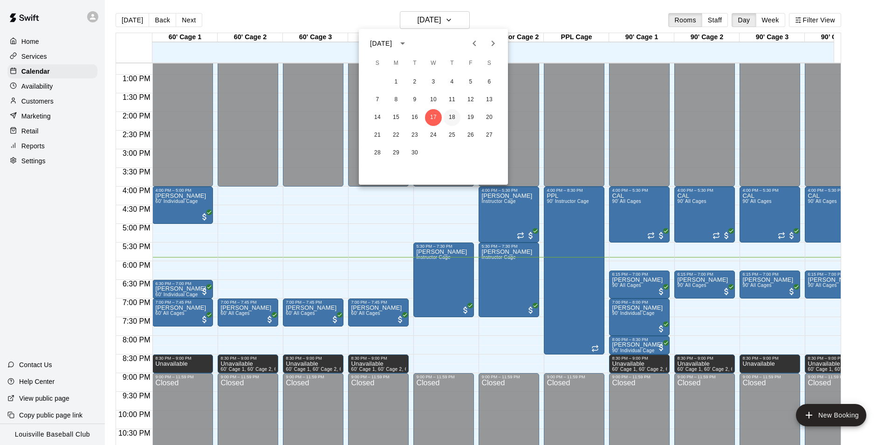
click at [455, 115] on button "18" at bounding box center [452, 117] width 17 height 17
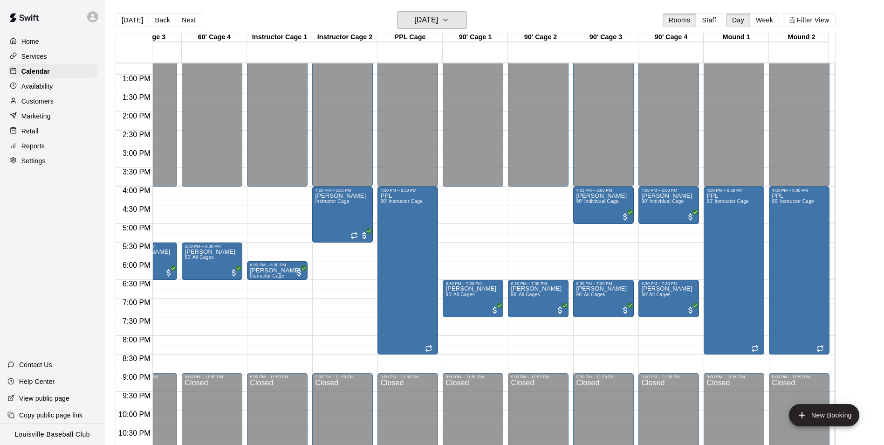
scroll to position [0, 0]
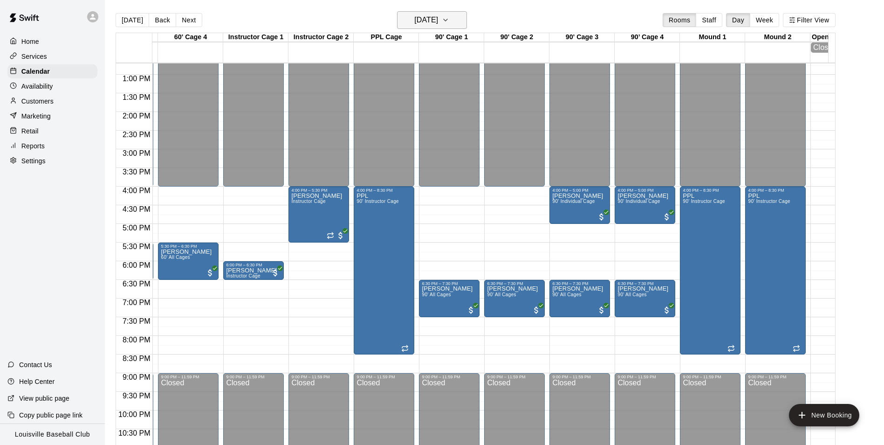
click at [449, 20] on icon "button" at bounding box center [445, 19] width 7 height 11
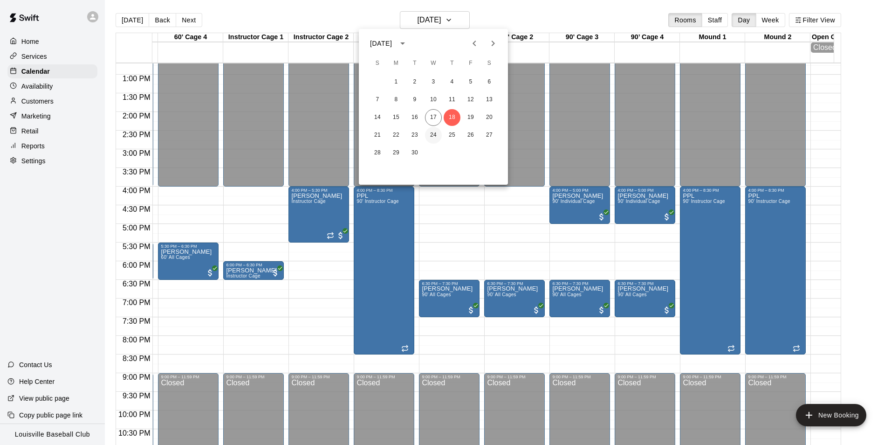
click at [435, 137] on button "24" at bounding box center [433, 135] width 17 height 17
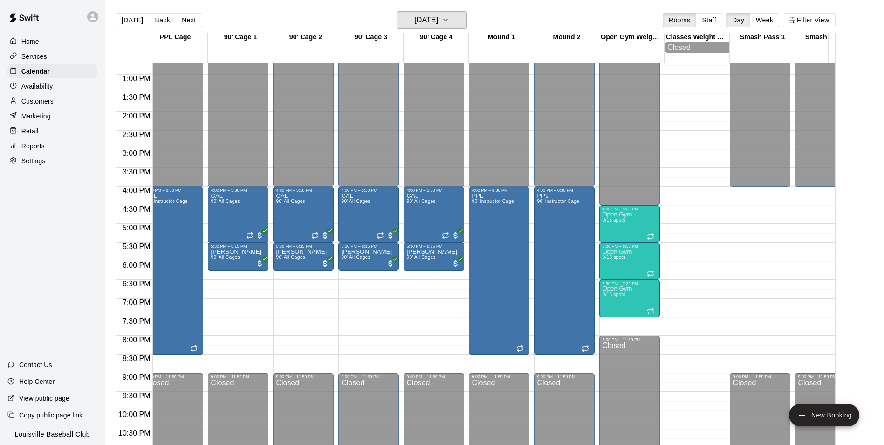
scroll to position [0, 417]
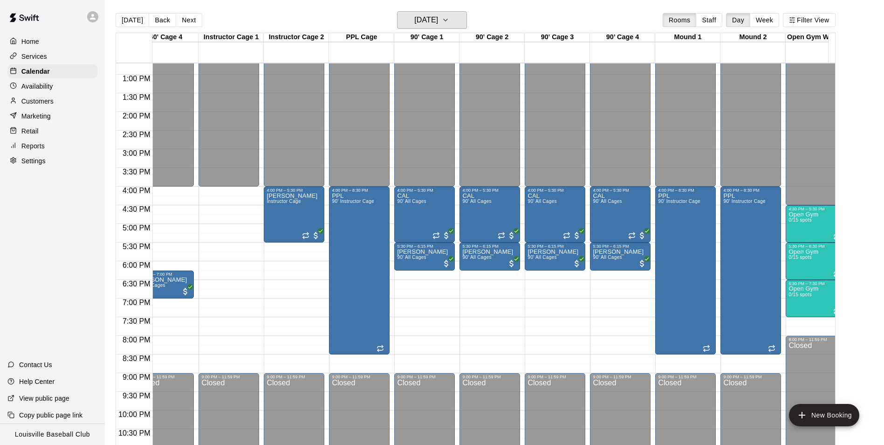
click at [456, 28] on button "Wednesday Sep 24" at bounding box center [432, 20] width 70 height 18
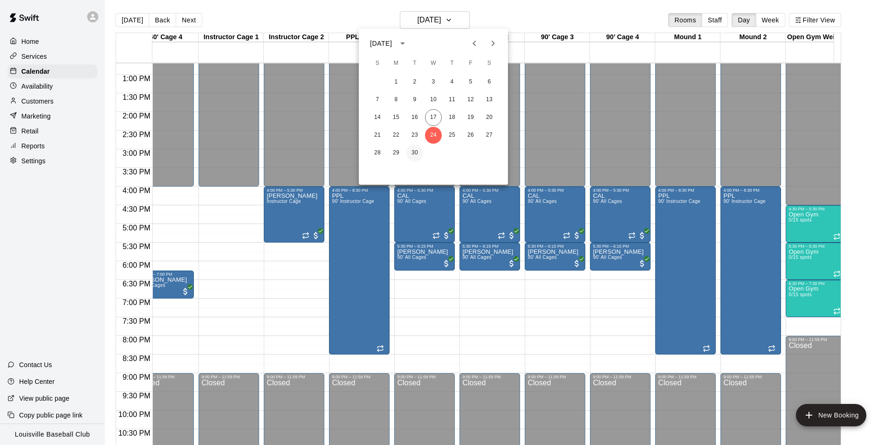
click at [415, 152] on button "30" at bounding box center [414, 152] width 17 height 17
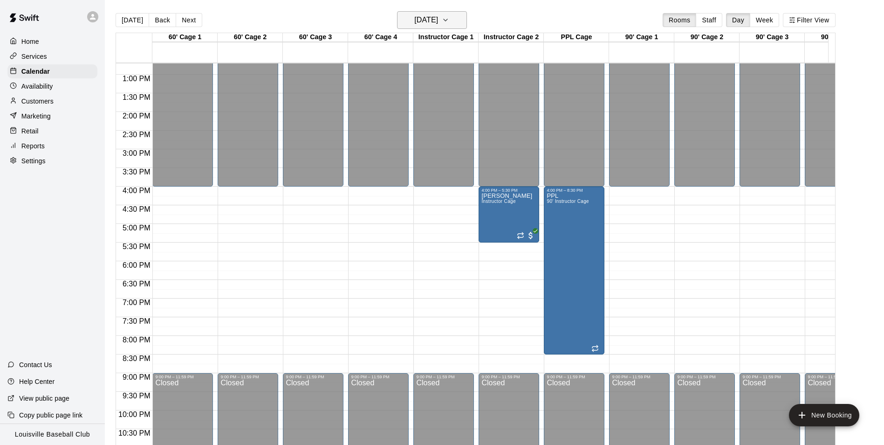
click at [438, 21] on h6 "Tuesday Sep 30" at bounding box center [426, 20] width 24 height 13
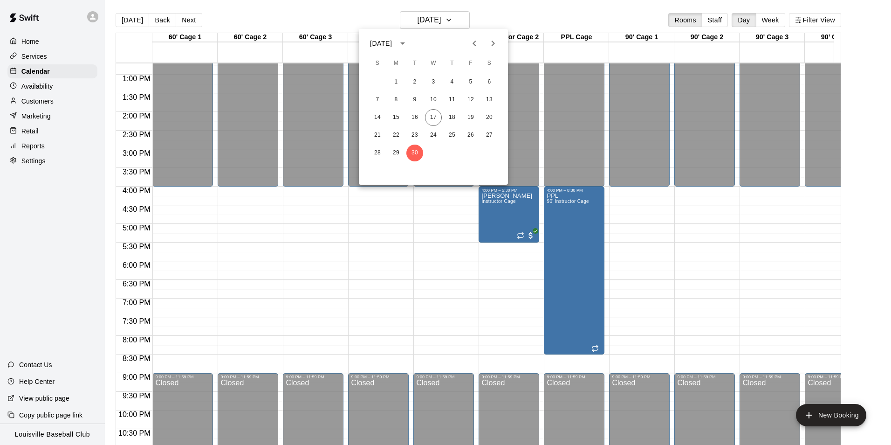
click at [567, 19] on div at bounding box center [445, 222] width 891 height 445
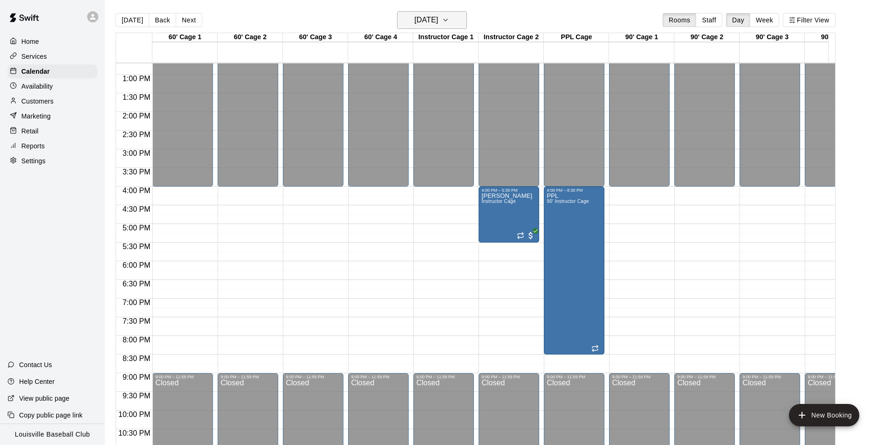
click at [438, 22] on h6 "Tuesday Sep 30" at bounding box center [426, 20] width 24 height 13
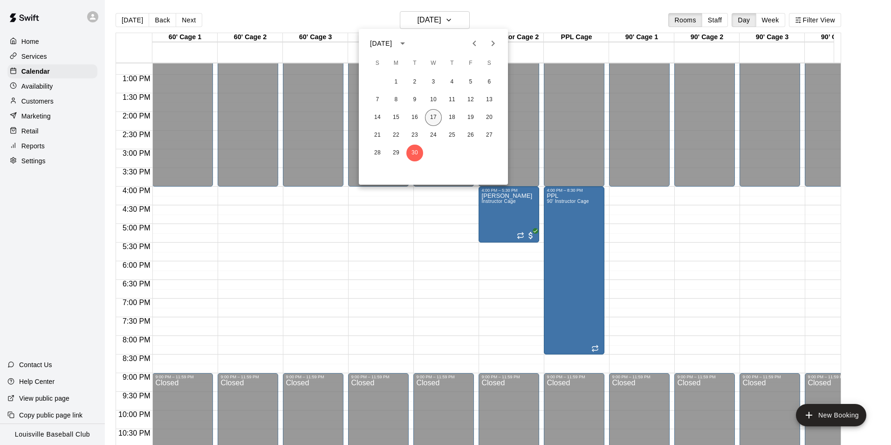
click at [432, 124] on button "17" at bounding box center [433, 117] width 17 height 17
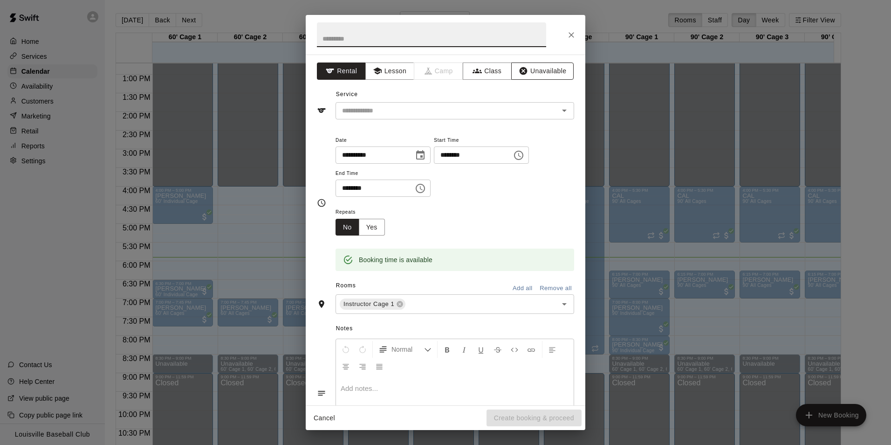
click at [543, 70] on button "Unavailable" at bounding box center [542, 70] width 62 height 17
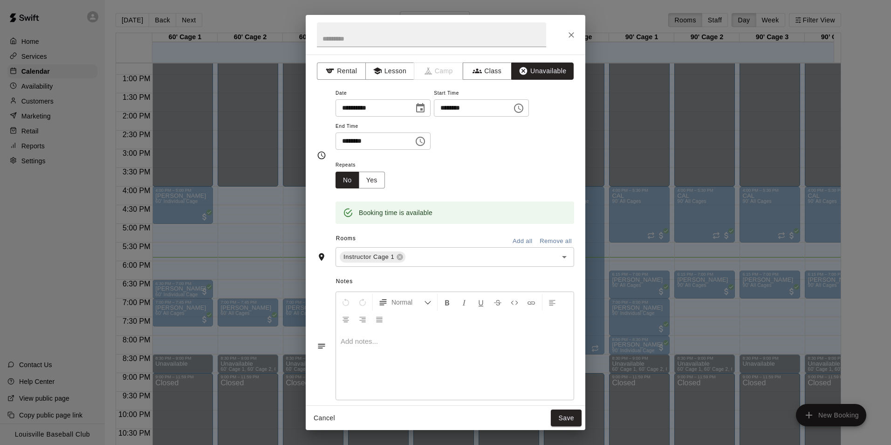
click at [561, 256] on icon "Open" at bounding box center [564, 256] width 11 height 11
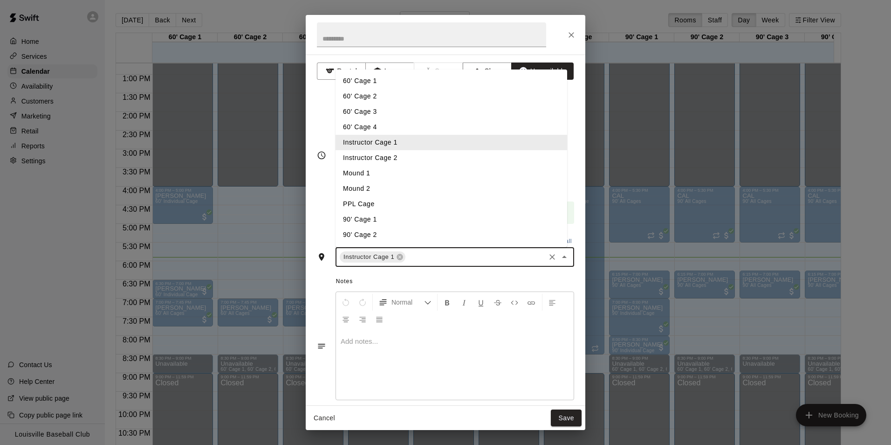
click at [411, 156] on li "Instructor Cage 2" at bounding box center [452, 157] width 232 height 15
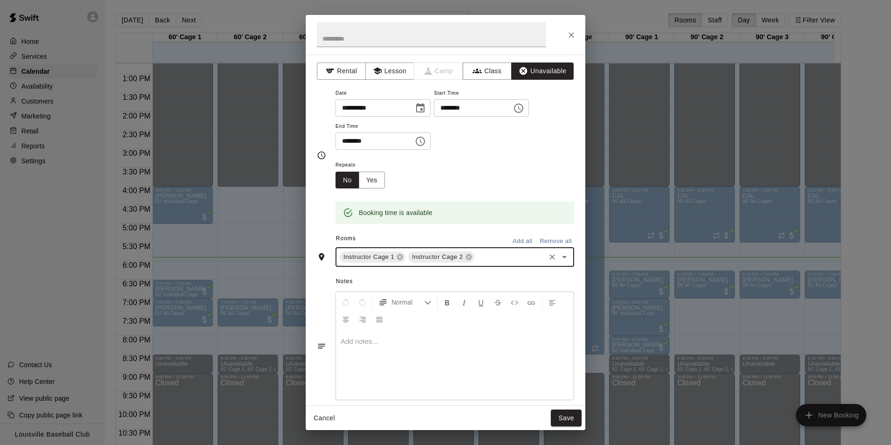
click at [562, 257] on icon "Open" at bounding box center [564, 257] width 5 height 2
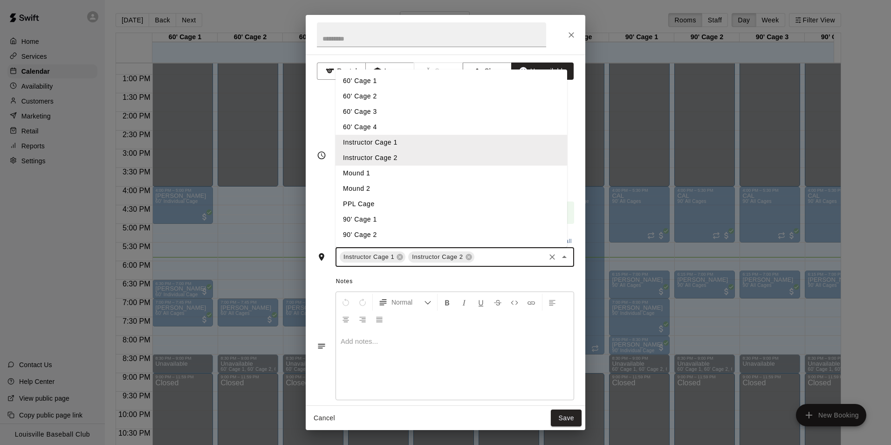
click at [374, 180] on li "Mound 1" at bounding box center [452, 172] width 232 height 15
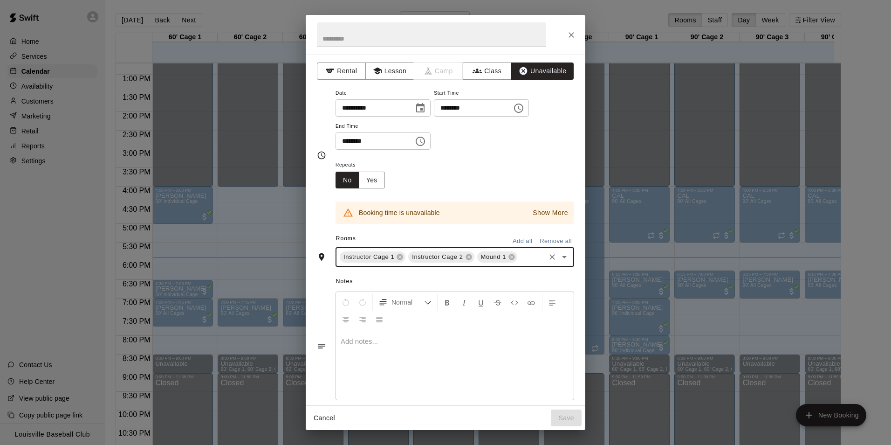
click at [555, 210] on p "Show More" at bounding box center [550, 213] width 35 height 10
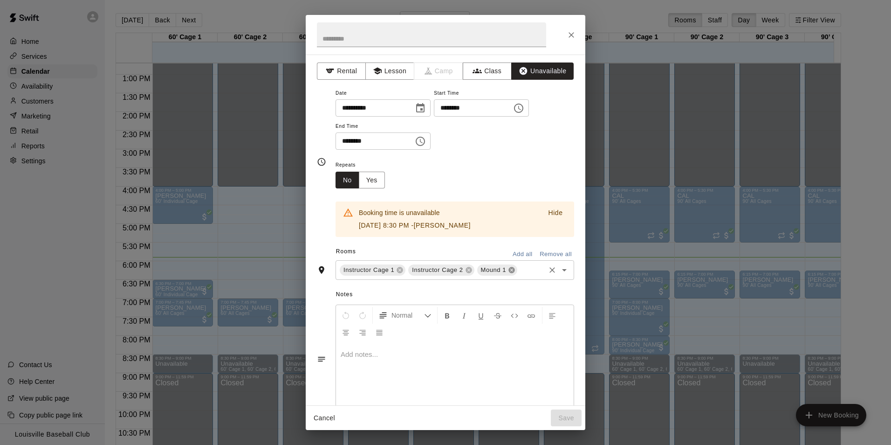
click at [512, 268] on icon at bounding box center [511, 270] width 6 height 6
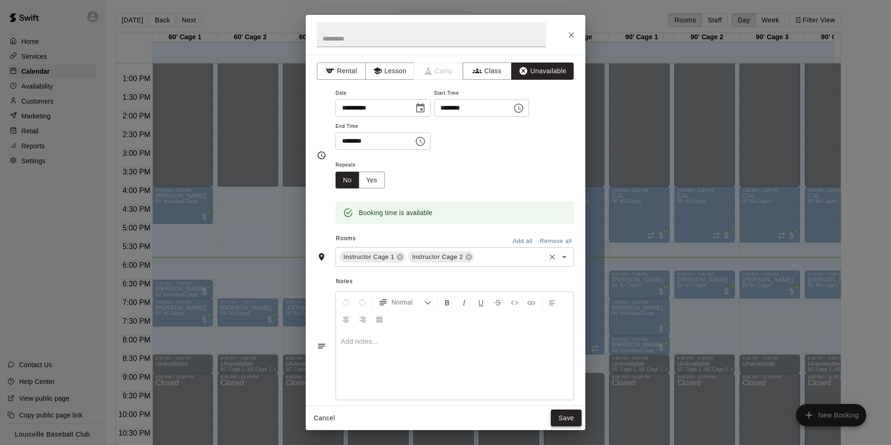
click at [568, 419] on button "Save" at bounding box center [566, 417] width 31 height 17
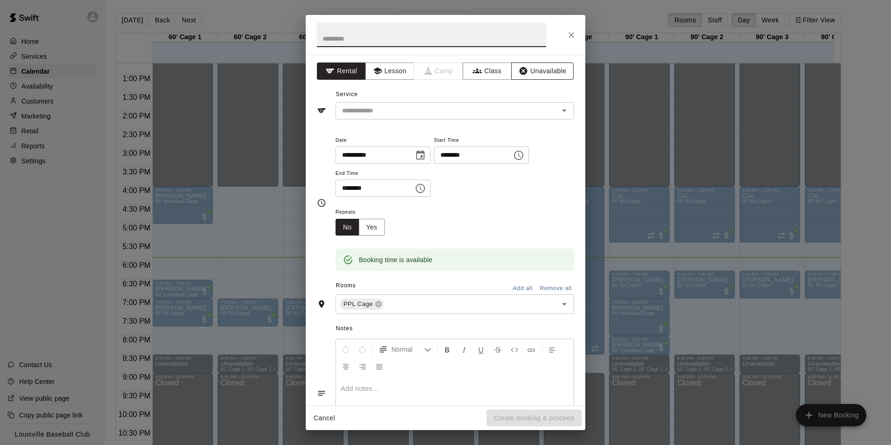
click at [543, 71] on button "Unavailable" at bounding box center [542, 70] width 62 height 17
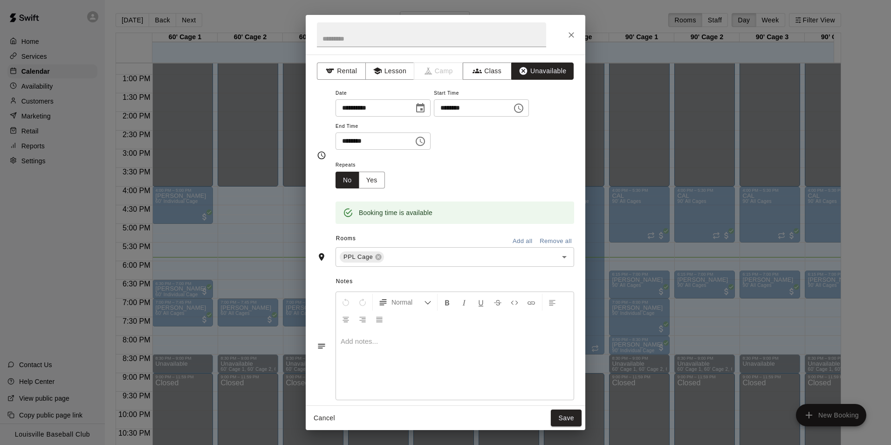
click at [558, 419] on button "Save" at bounding box center [566, 417] width 31 height 17
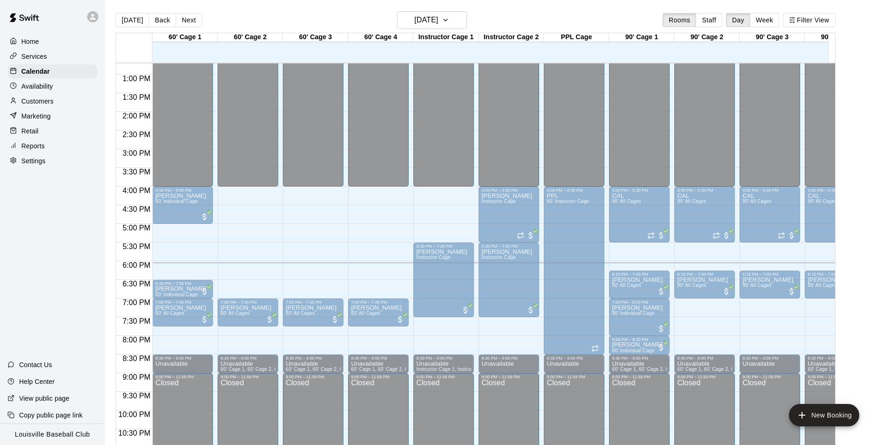
click at [432, 222] on div "12:00 AM – 4:00 PM Closed 5:30 PM – 7:30 PM Daniel Bracken Instructor Cage 8:30…" at bounding box center [443, 37] width 61 height 895
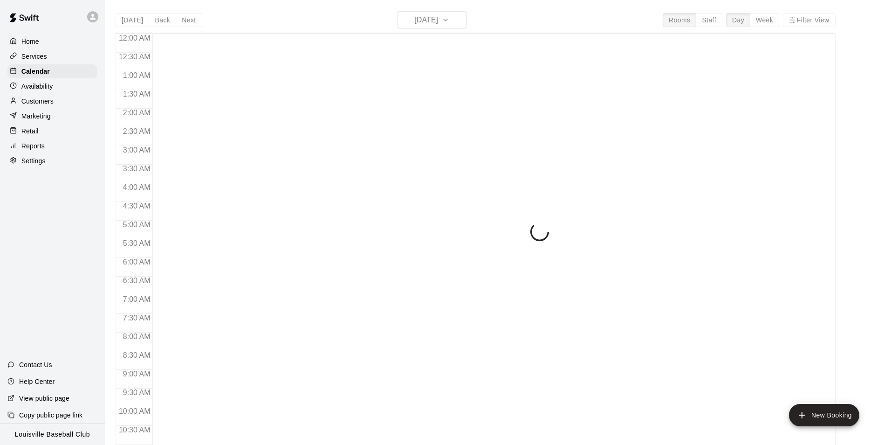
scroll to position [474, 0]
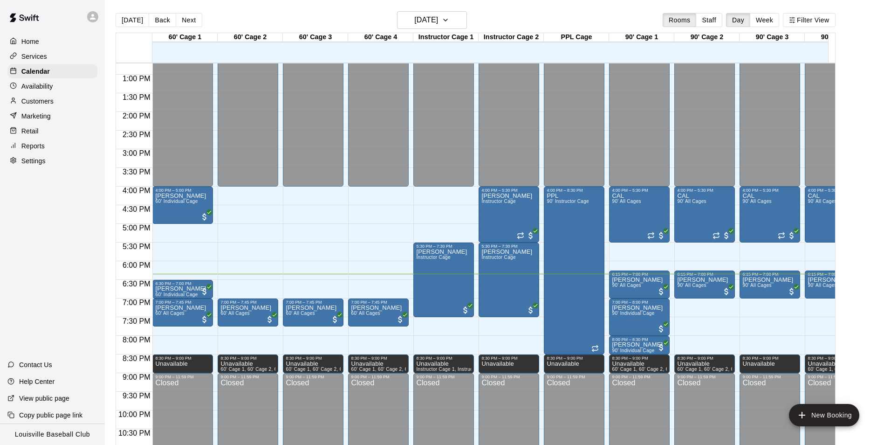
click at [34, 104] on p "Customers" at bounding box center [37, 100] width 32 height 9
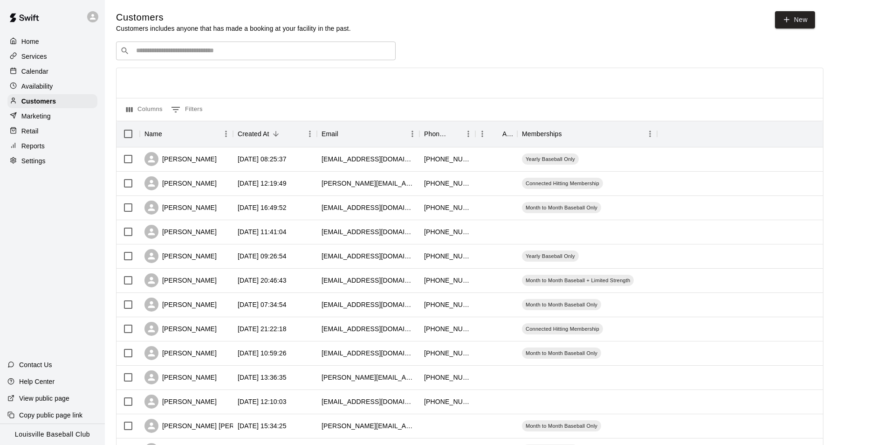
click at [203, 54] on input "Search customers by name or email" at bounding box center [262, 50] width 258 height 9
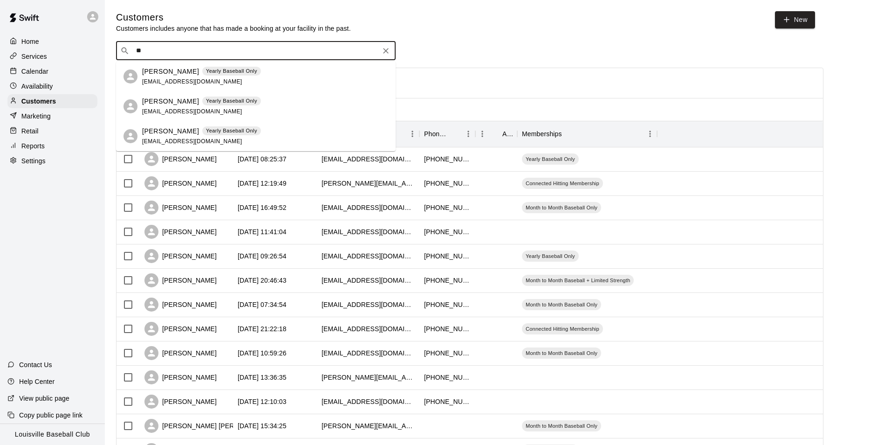
type input "*"
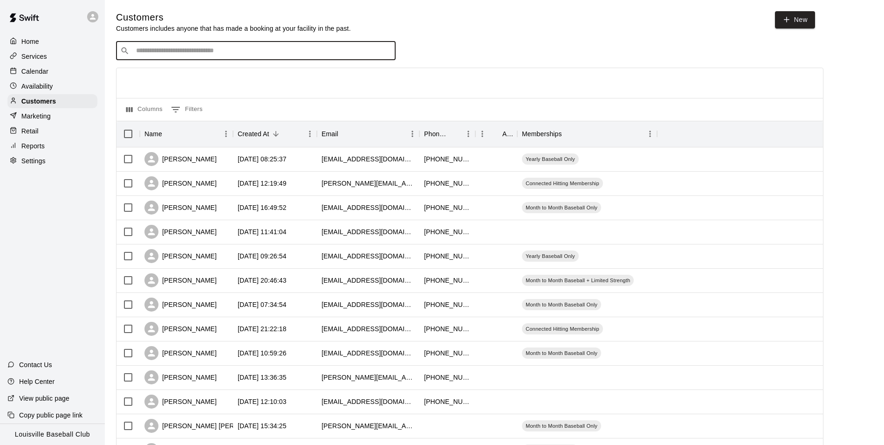
click at [271, 49] on input "Search customers by name or email" at bounding box center [262, 50] width 258 height 9
type input "*"
click at [51, 100] on p "Customers" at bounding box center [38, 100] width 34 height 9
click at [40, 89] on p "Availability" at bounding box center [37, 86] width 32 height 9
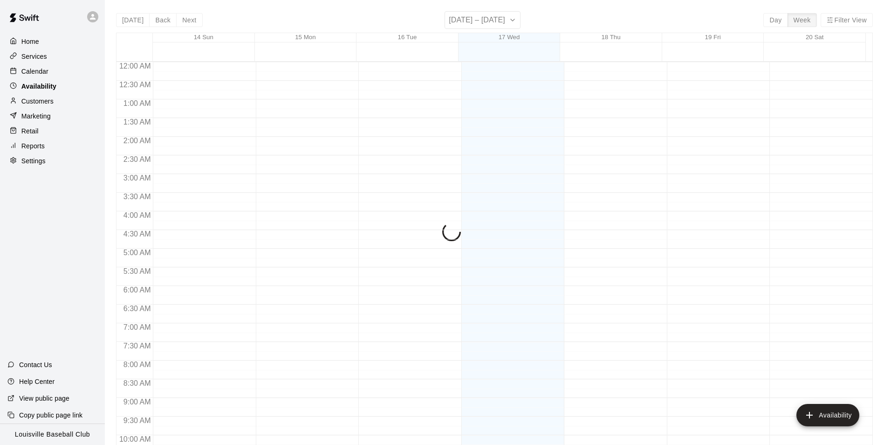
scroll to position [502, 0]
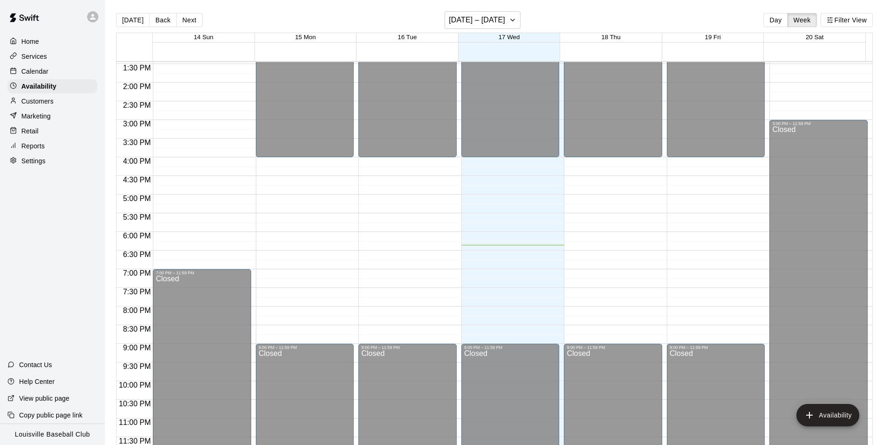
click at [51, 76] on div "Calendar" at bounding box center [52, 71] width 90 height 14
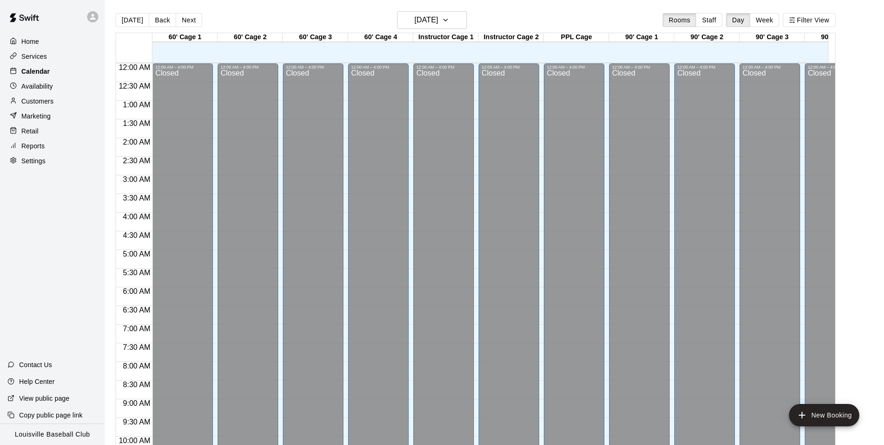
scroll to position [474, 0]
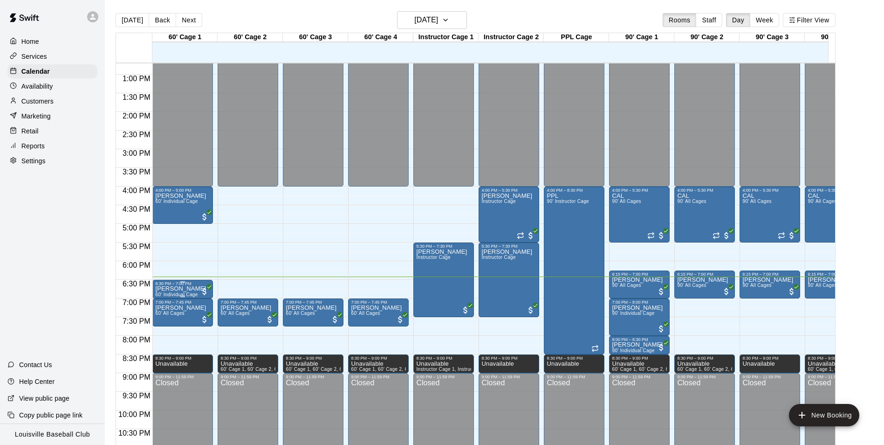
click at [194, 297] on span "60' Individual Cage" at bounding box center [176, 294] width 42 height 5
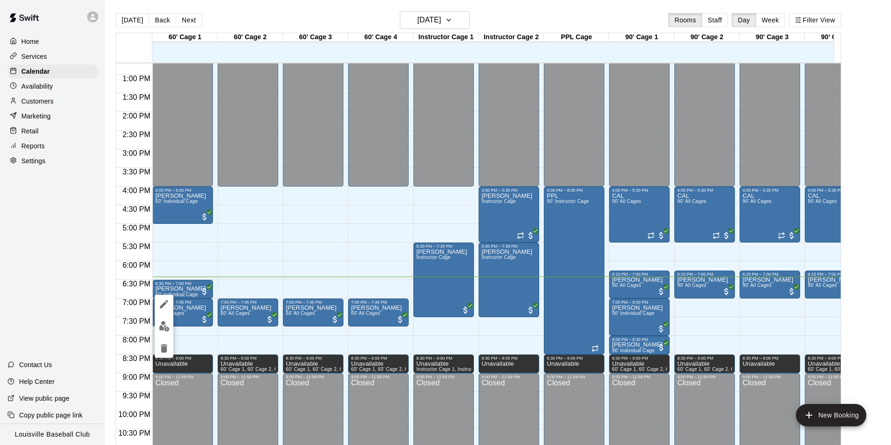
click at [162, 328] on img "edit" at bounding box center [164, 326] width 11 height 11
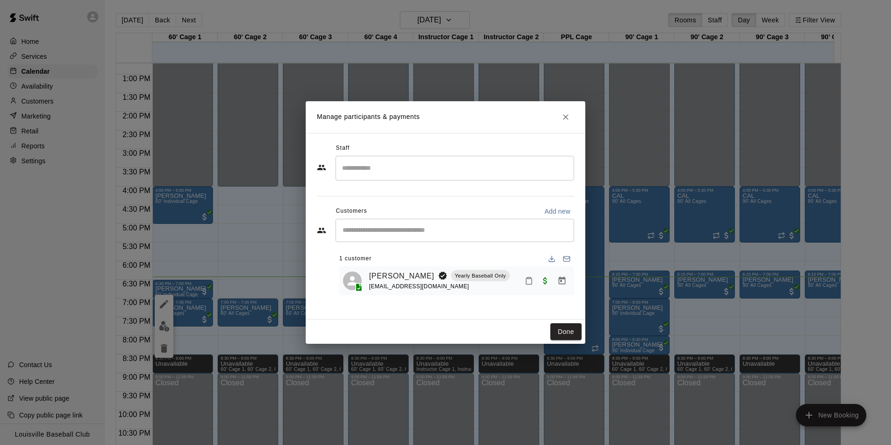
click at [526, 280] on icon "Mark attendance" at bounding box center [529, 281] width 6 height 7
click at [576, 286] on p "[PERSON_NAME] attended" at bounding box center [594, 285] width 82 height 9
click at [568, 335] on button "Done" at bounding box center [565, 331] width 31 height 17
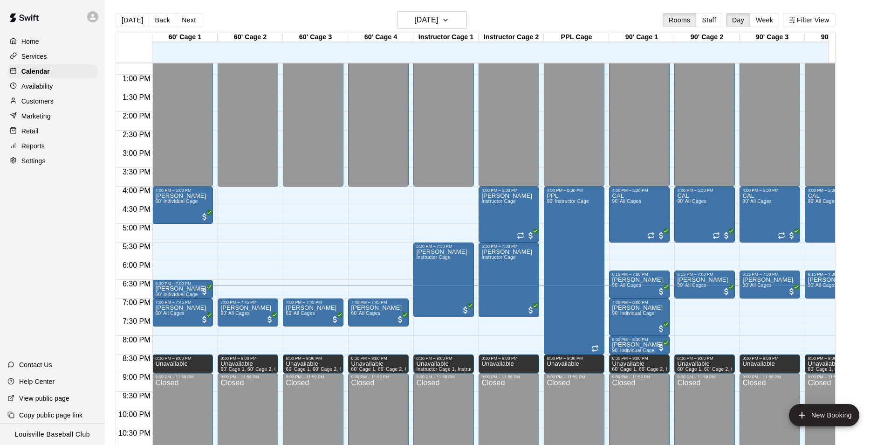
scroll to position [0, 0]
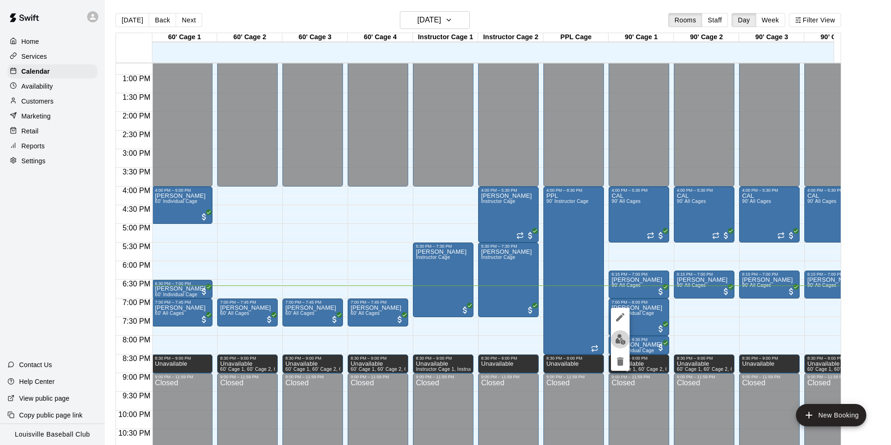
click at [619, 337] on img "edit" at bounding box center [620, 339] width 11 height 11
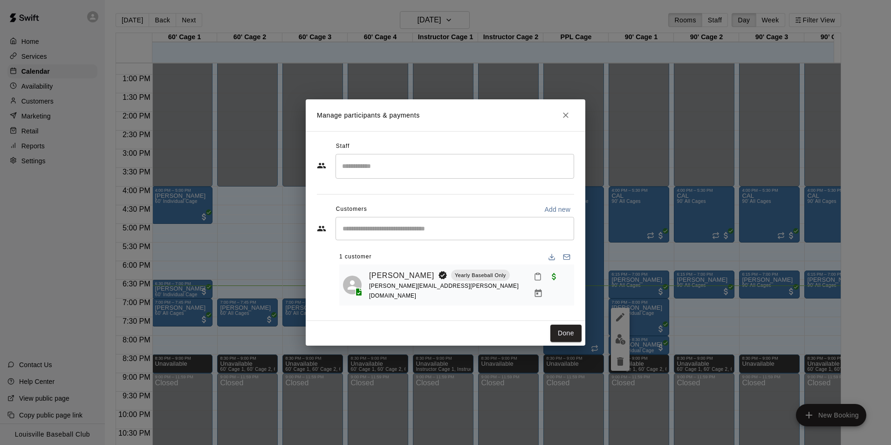
click at [535, 280] on icon "Mark attendance" at bounding box center [538, 277] width 6 height 7
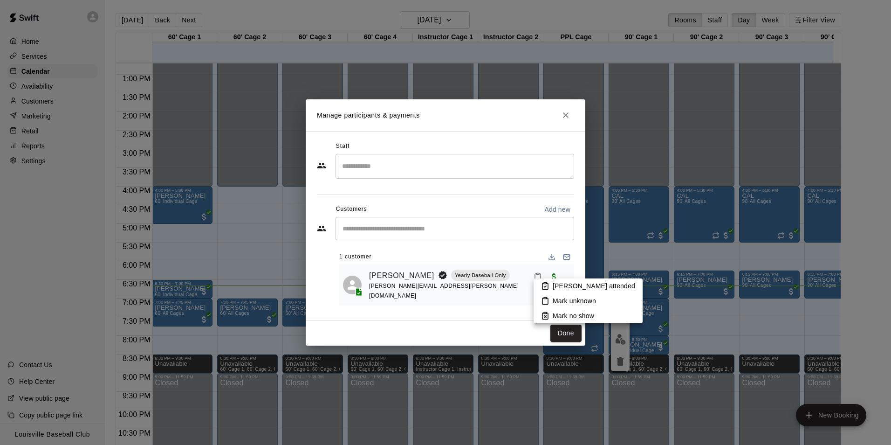
click at [550, 286] on li "[PERSON_NAME] attended" at bounding box center [588, 285] width 109 height 15
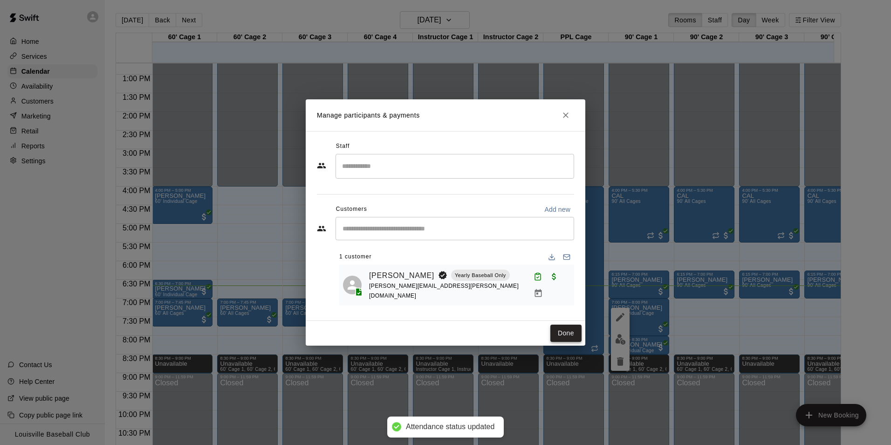
click at [574, 334] on button "Done" at bounding box center [565, 332] width 31 height 17
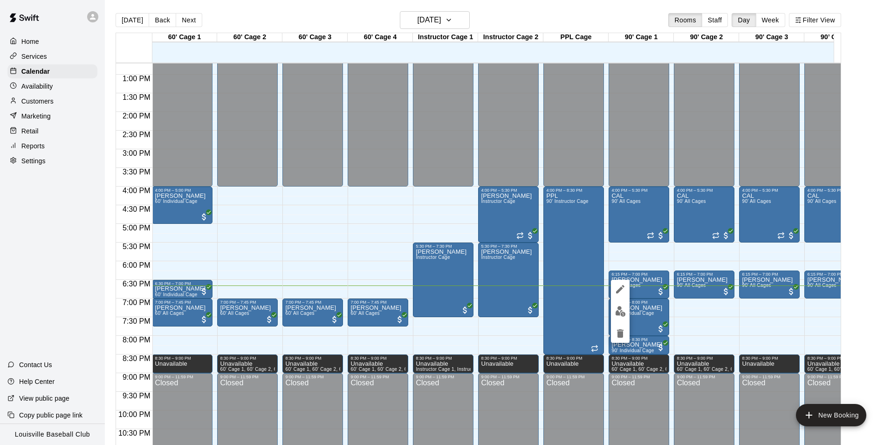
click at [621, 312] on img "edit" at bounding box center [620, 311] width 11 height 11
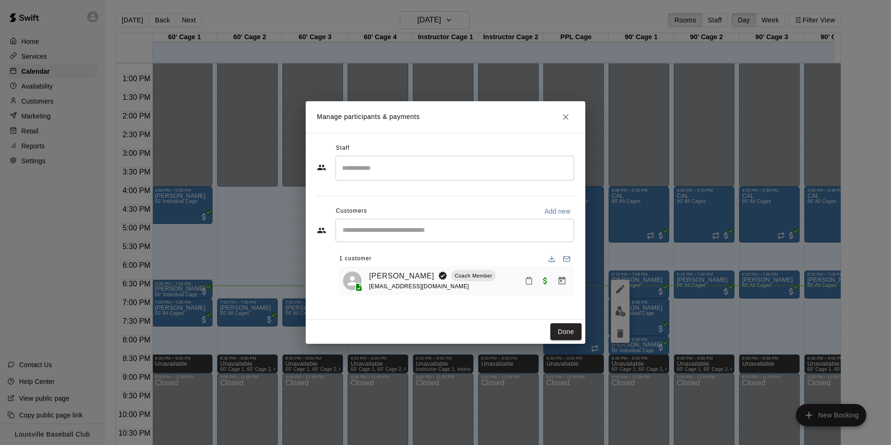
click at [531, 282] on icon "Mark attendance" at bounding box center [529, 280] width 8 height 8
click at [550, 287] on li "[PERSON_NAME] attended" at bounding box center [586, 284] width 109 height 15
click at [562, 332] on button "Done" at bounding box center [565, 331] width 31 height 17
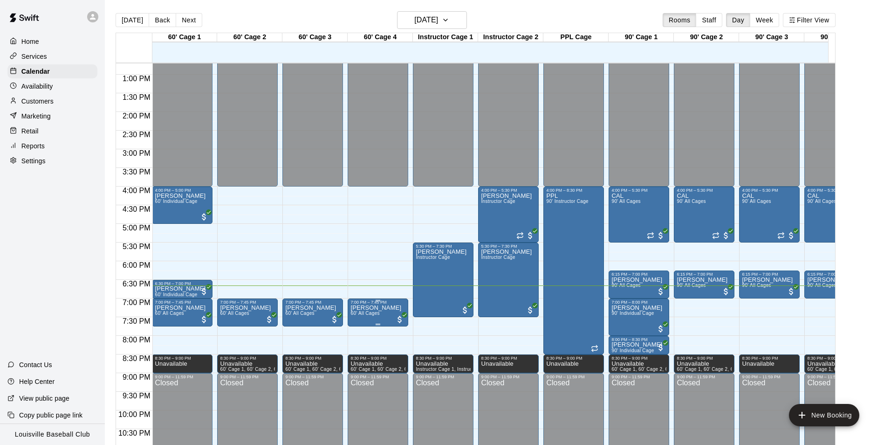
click at [378, 316] on span "60' All Cages" at bounding box center [364, 312] width 29 height 5
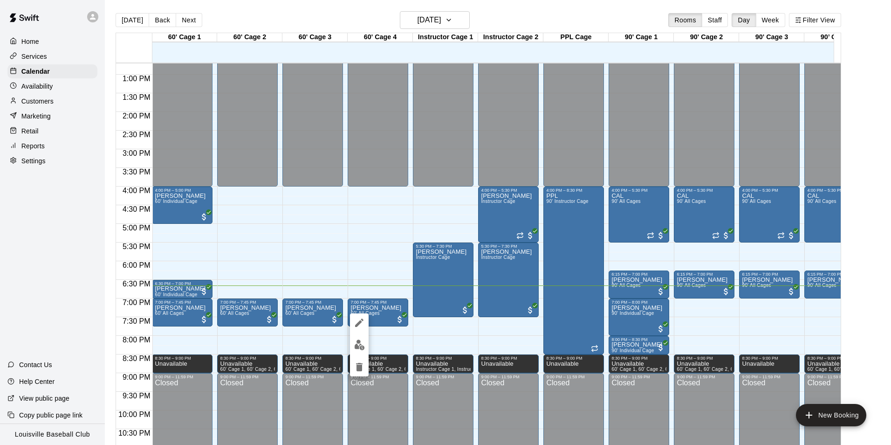
click at [359, 346] on img "edit" at bounding box center [359, 344] width 11 height 11
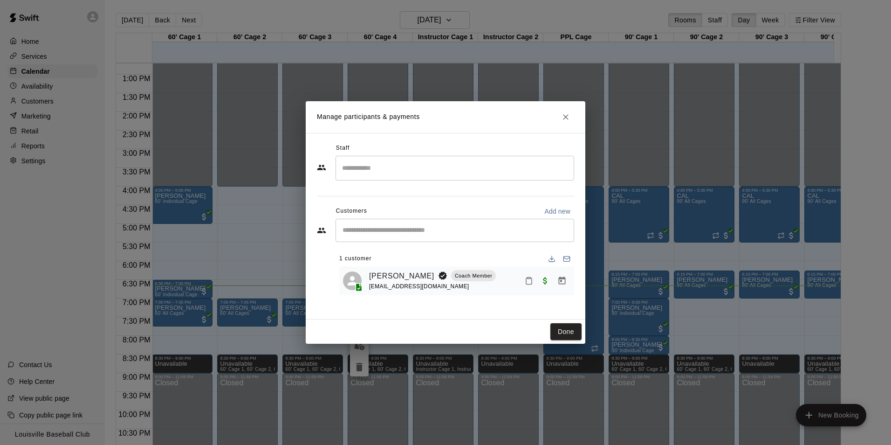
click at [529, 282] on icon "Mark attendance" at bounding box center [529, 280] width 8 height 8
click at [552, 286] on p "[PERSON_NAME] attended" at bounding box center [592, 284] width 82 height 9
click at [569, 323] on button "Done" at bounding box center [565, 331] width 31 height 17
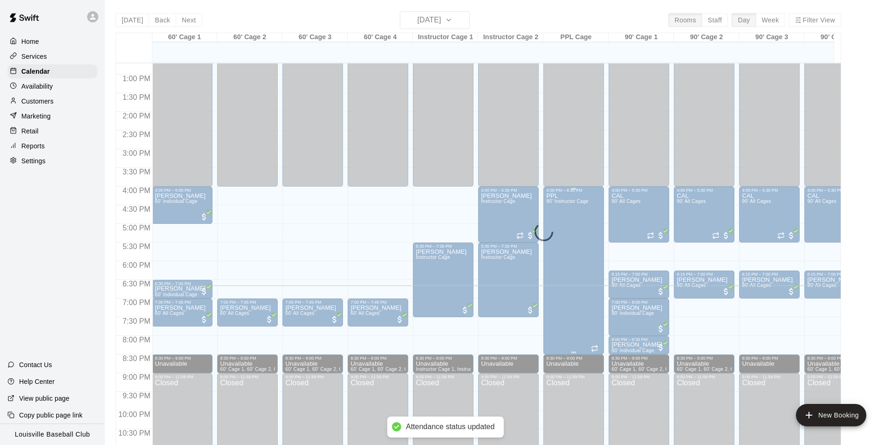
click at [567, 331] on div "PPL 90' Instructor Cage" at bounding box center [567, 414] width 42 height 445
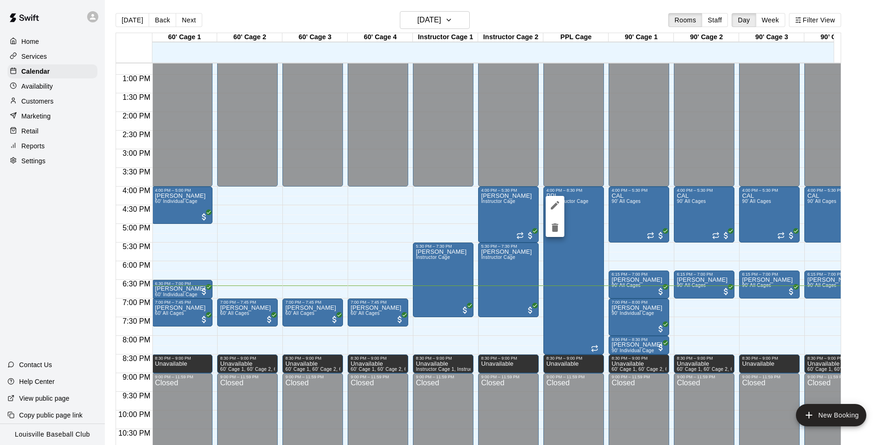
click at [187, 318] on div at bounding box center [445, 222] width 891 height 445
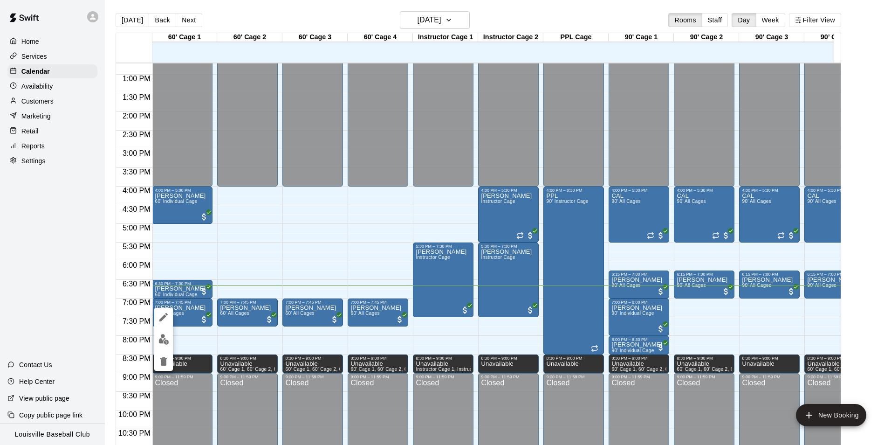
click at [162, 340] on img "edit" at bounding box center [163, 339] width 11 height 11
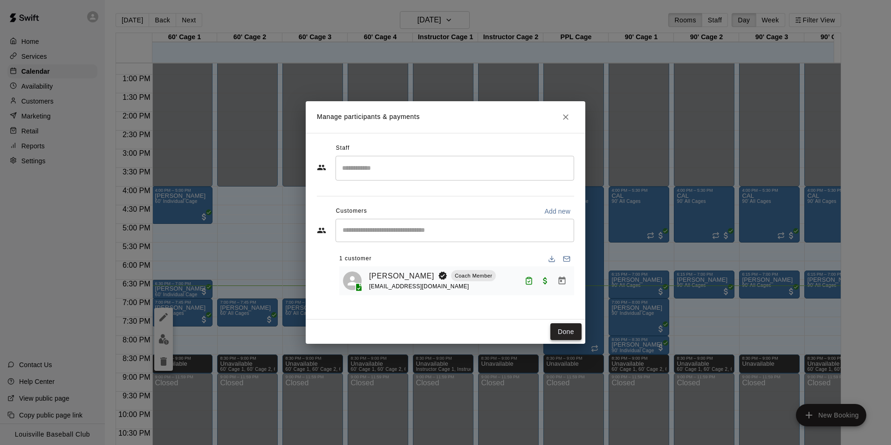
click at [560, 337] on button "Done" at bounding box center [565, 331] width 31 height 17
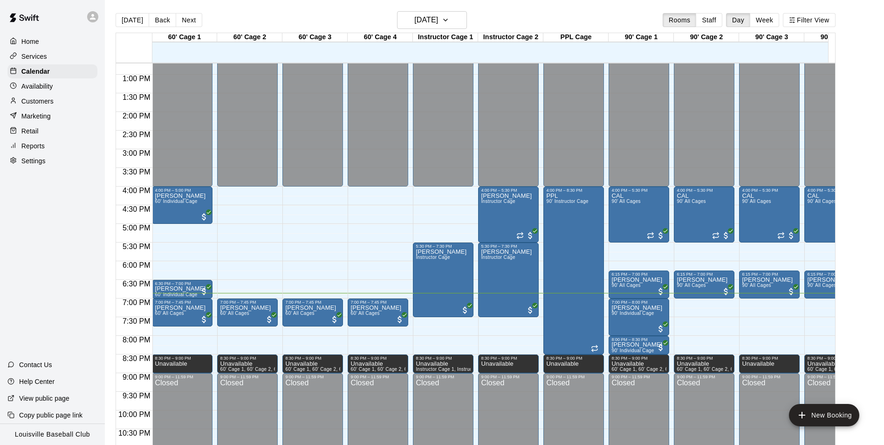
click at [55, 103] on div "Customers" at bounding box center [52, 101] width 90 height 14
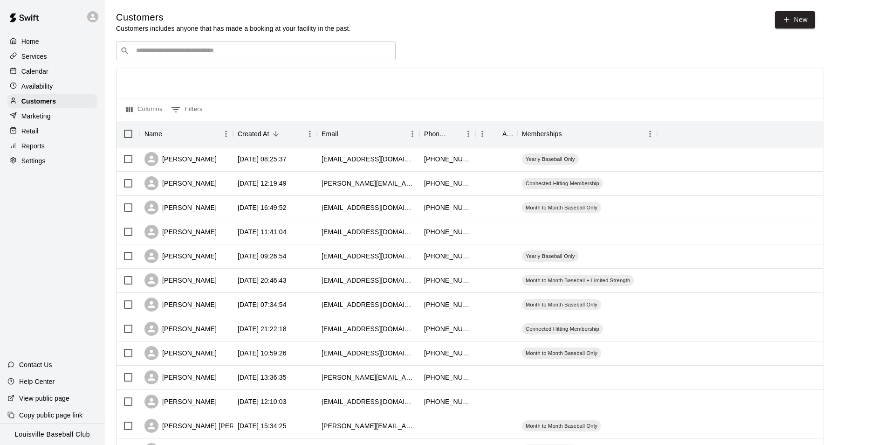
click at [205, 53] on input "Search customers by name or email" at bounding box center [262, 50] width 258 height 9
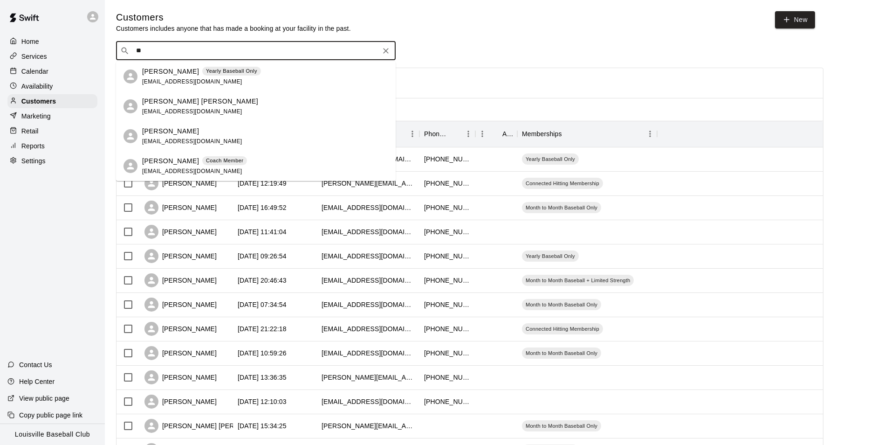
type input "*"
